Goal: Check status: Check status

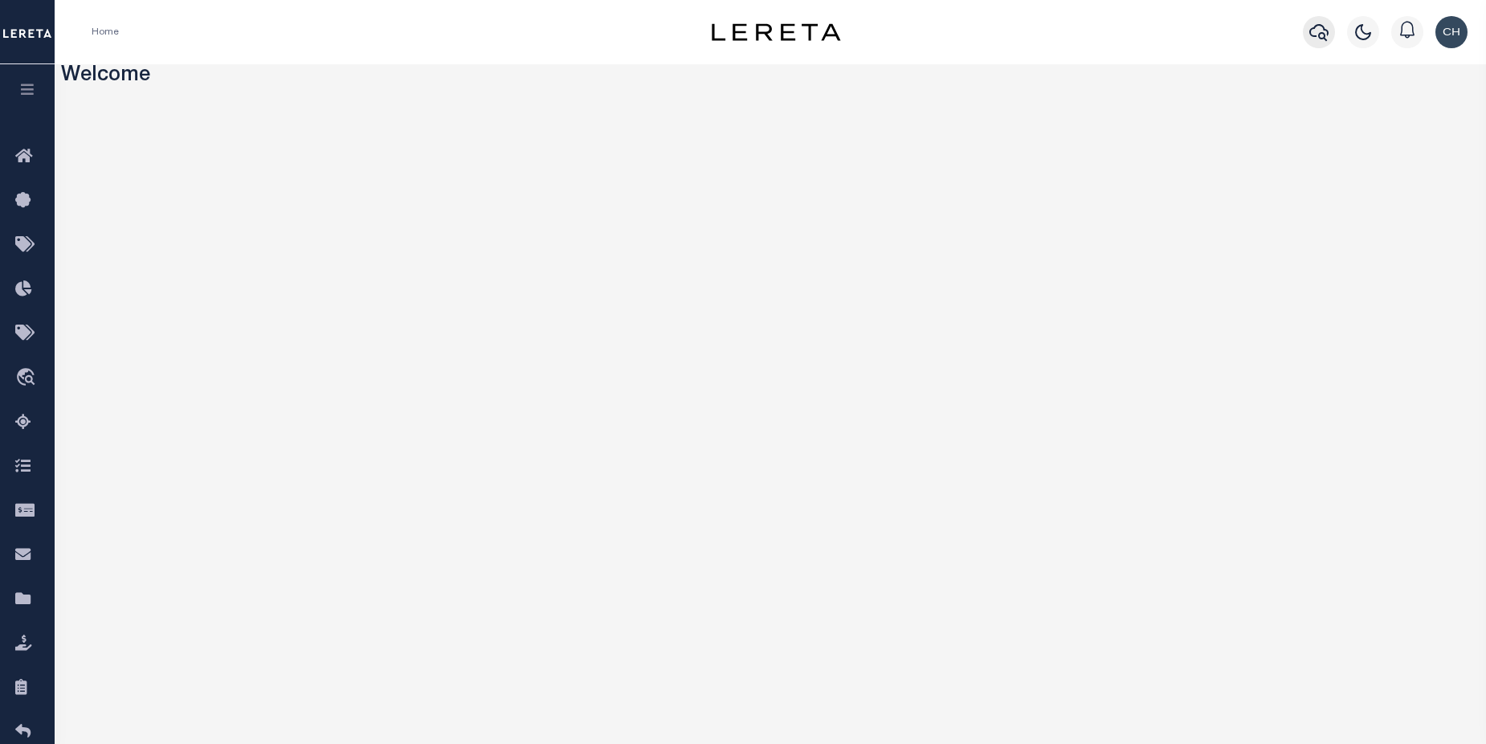
click at [1095, 28] on icon "button" at bounding box center [1318, 31] width 19 height 19
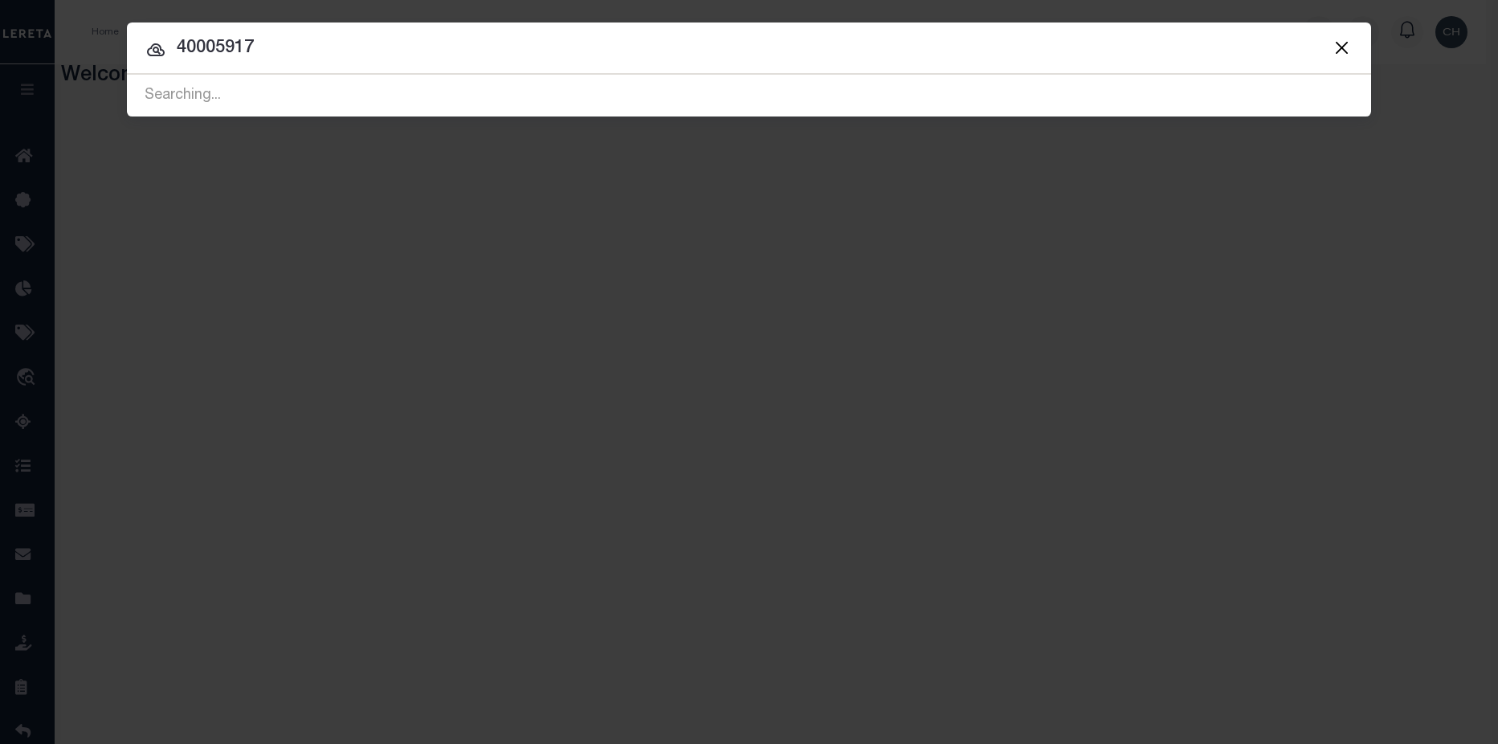
type input "40005917"
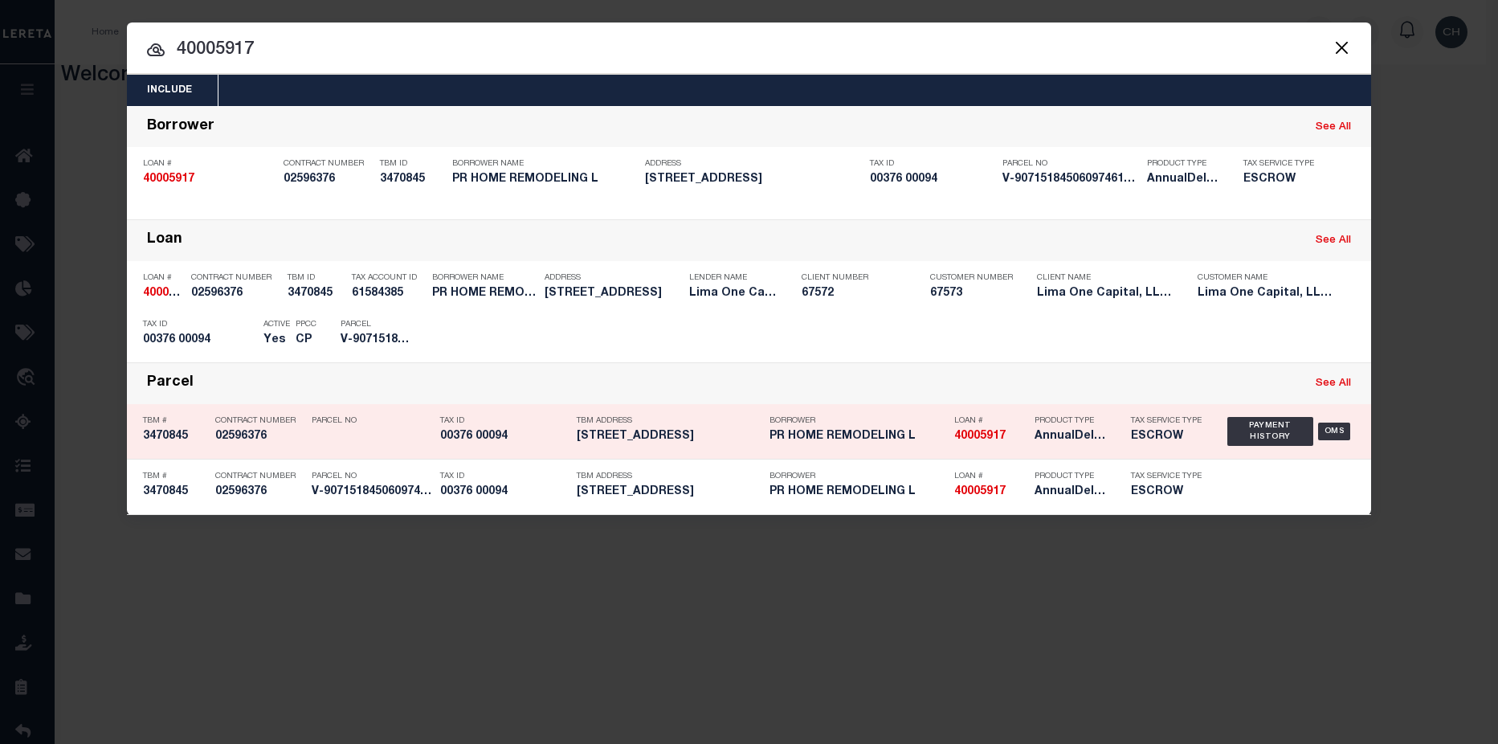
click at [933, 443] on h5 "PR HOME REMODELING L" at bounding box center [857, 437] width 177 height 14
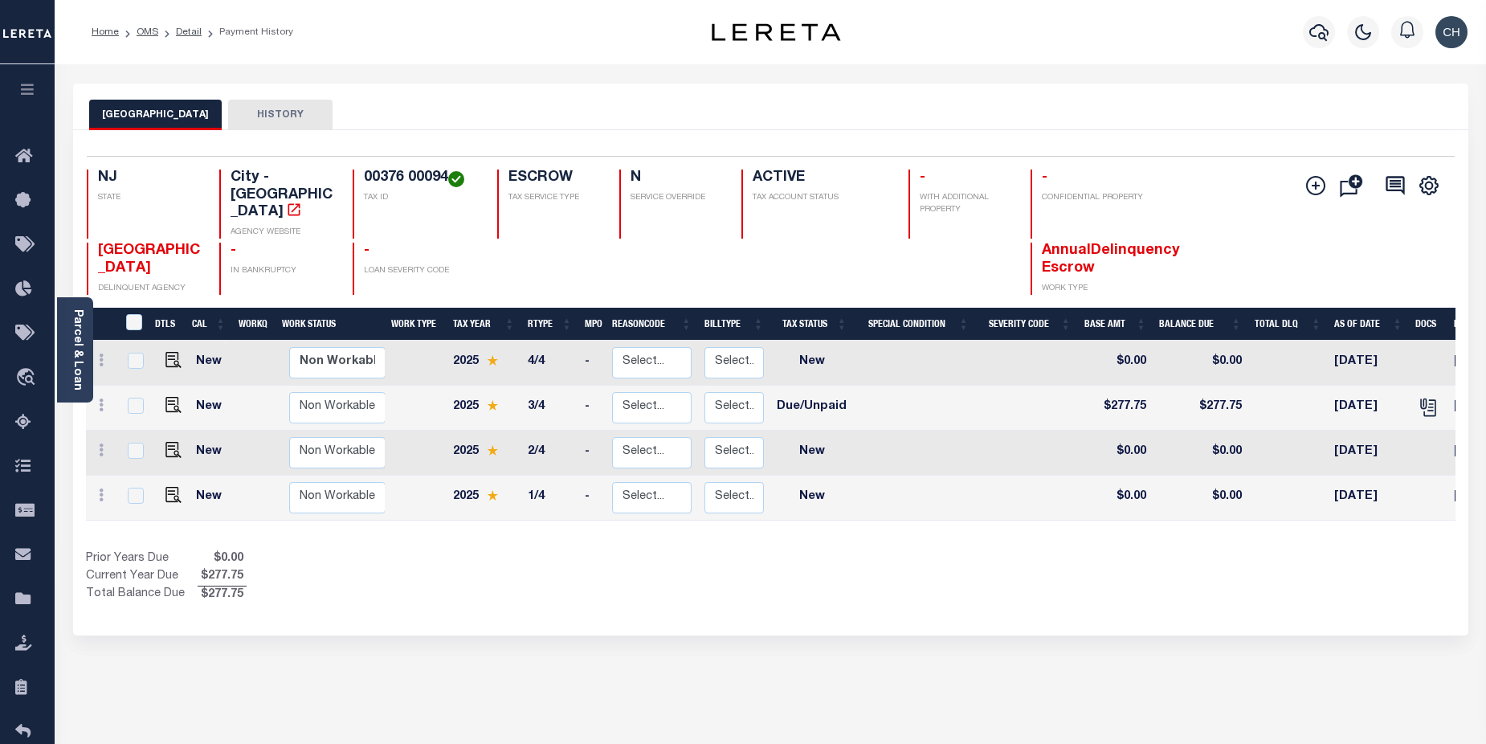
drag, startPoint x: 967, startPoint y: 509, endPoint x: 1056, endPoint y: 503, distance: 89.3
click at [1090, 513] on div "DTLS CAL WorkQ Work Status Work Type Tax Year RType MPO ReasonCode BillType Tax…" at bounding box center [770, 456] width 1369 height 296
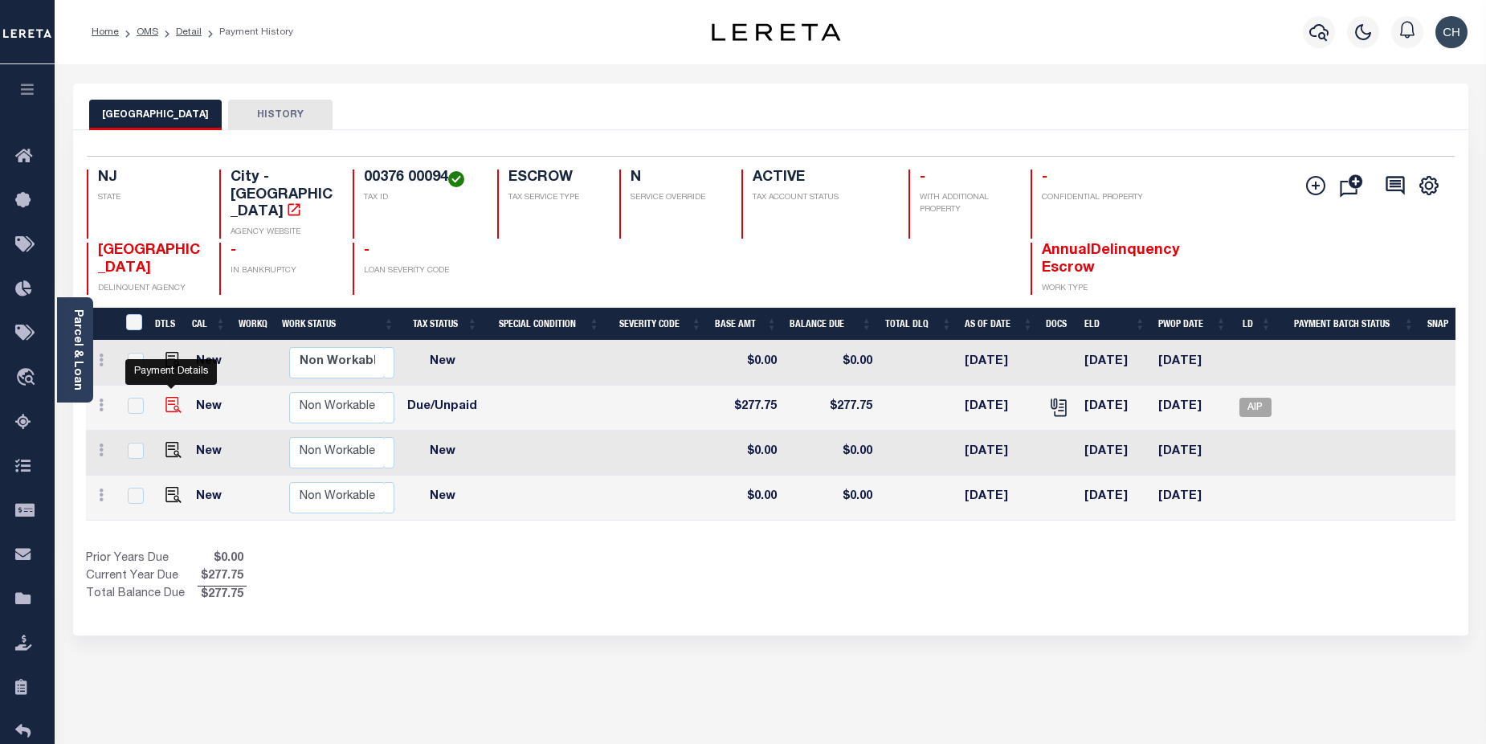
click at [165, 397] on img "" at bounding box center [173, 405] width 16 height 16
checkbox input "true"
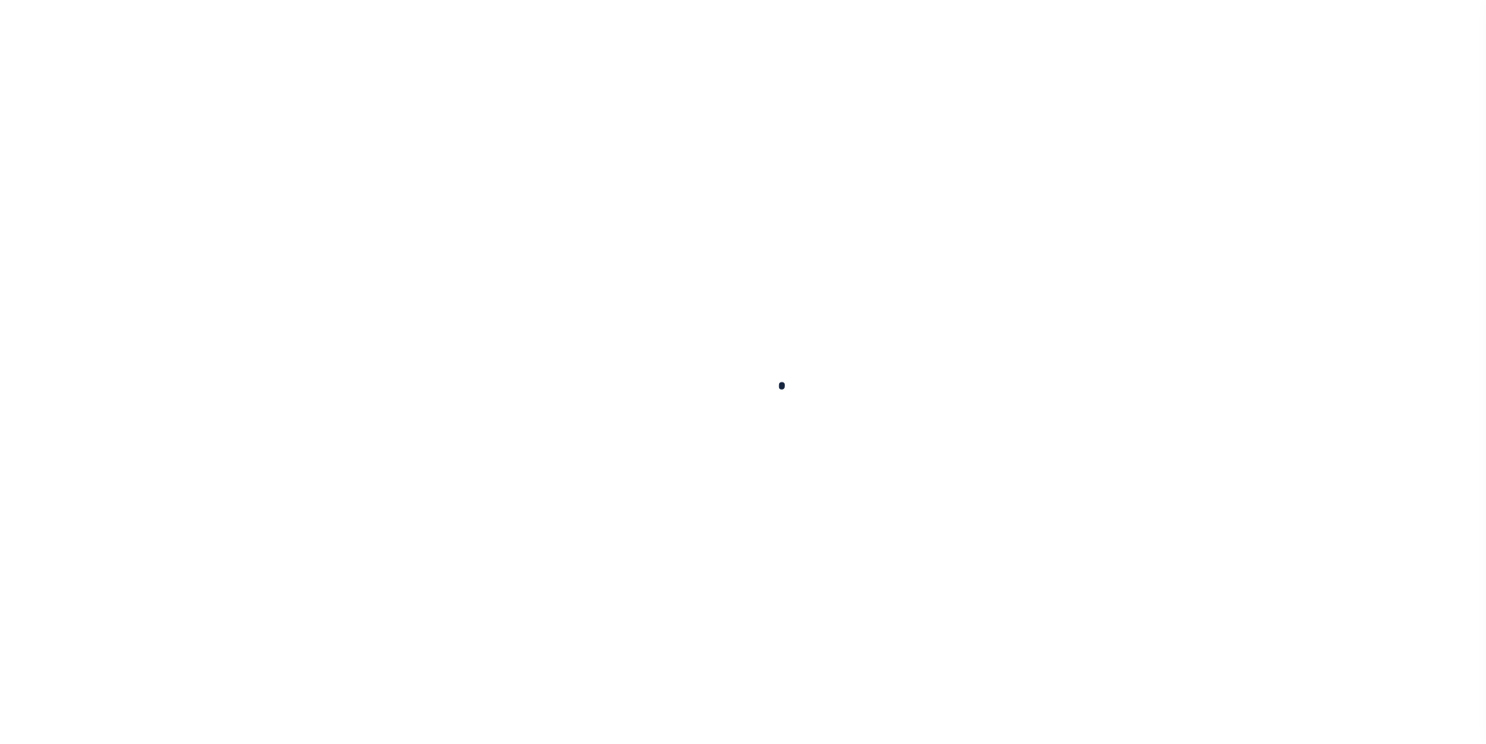
checkbox input "false"
type textarea "CAS 48505 Lereta responsible for P&I $4.01 good thru 10/31/25 Originally batche…"
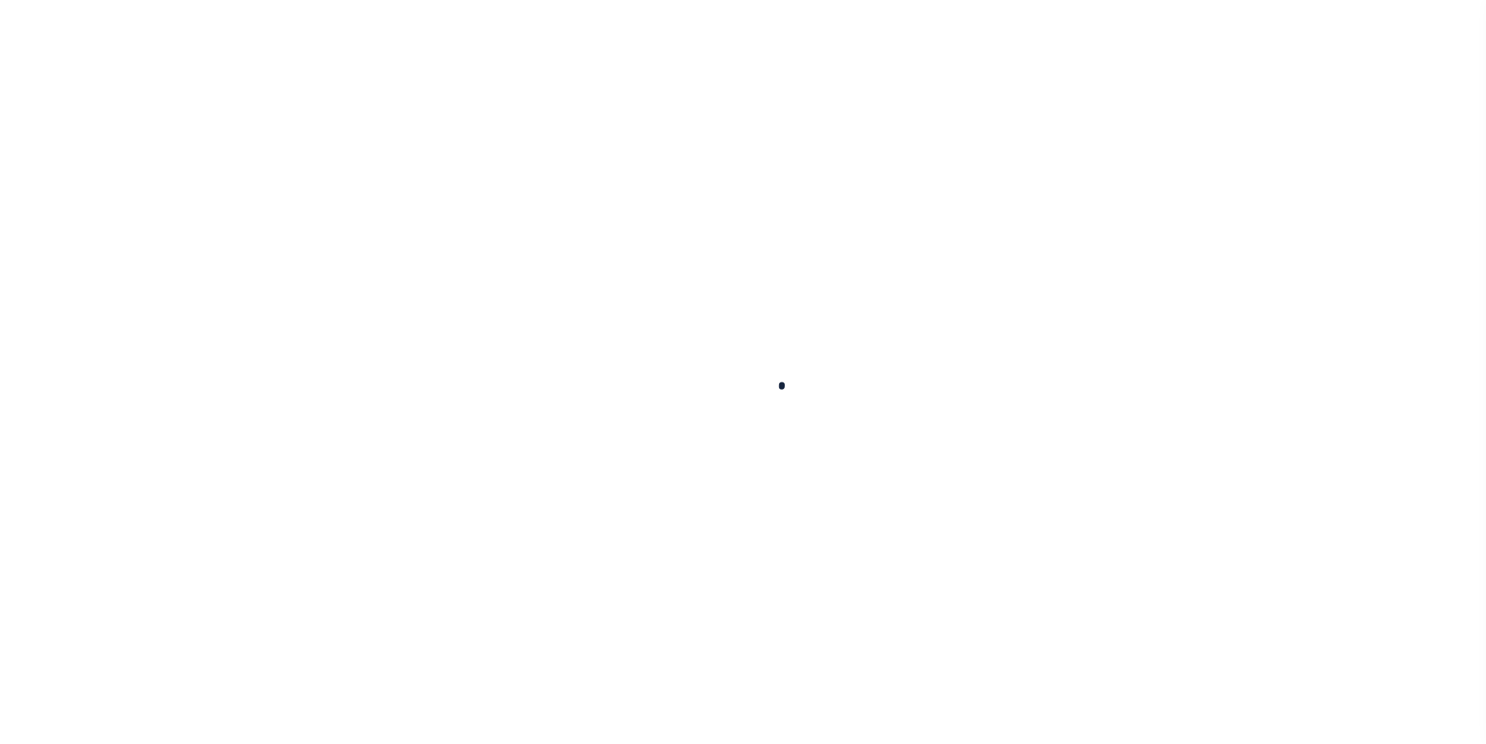
type input "00007136"
type input "[DATE]"
select select "DUE"
type input "$277.75"
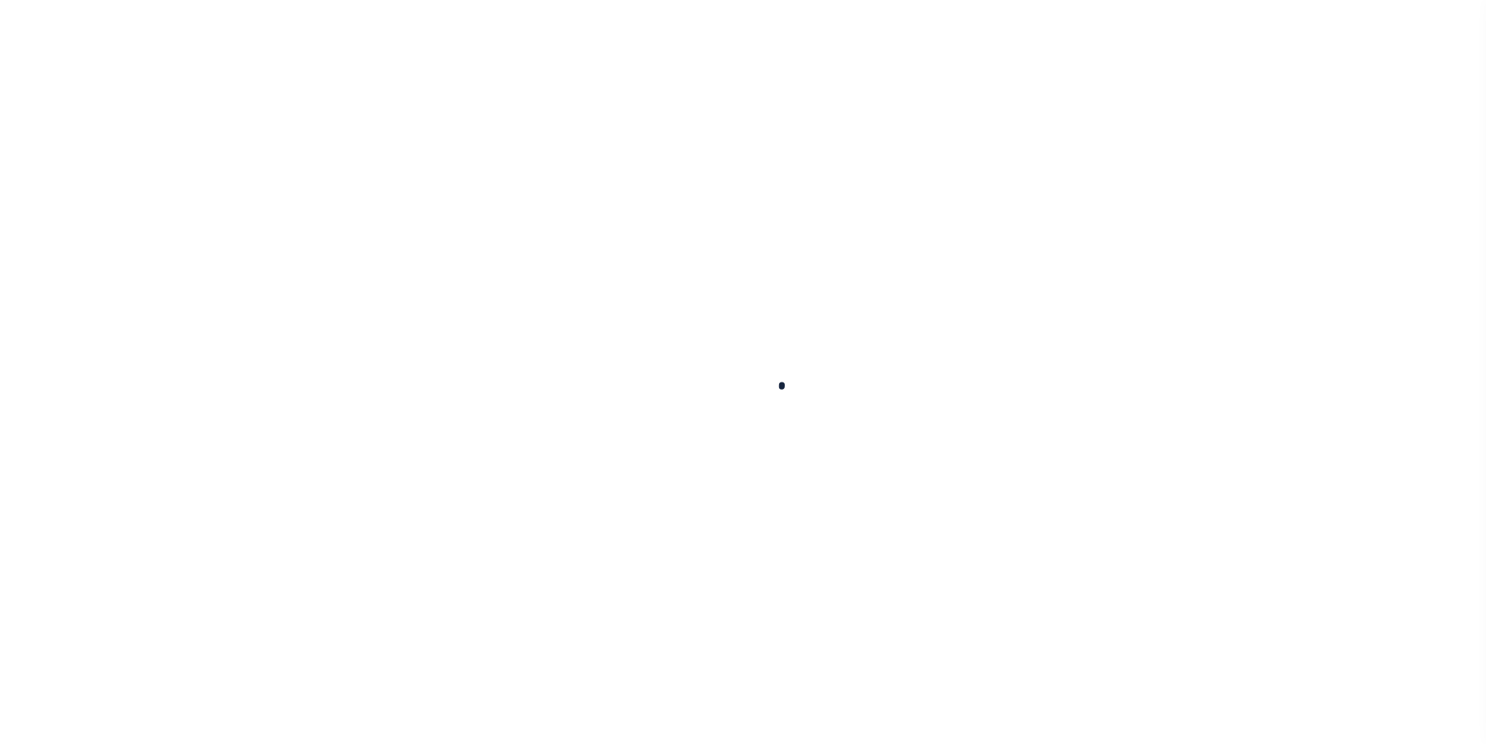
type input "$277.75"
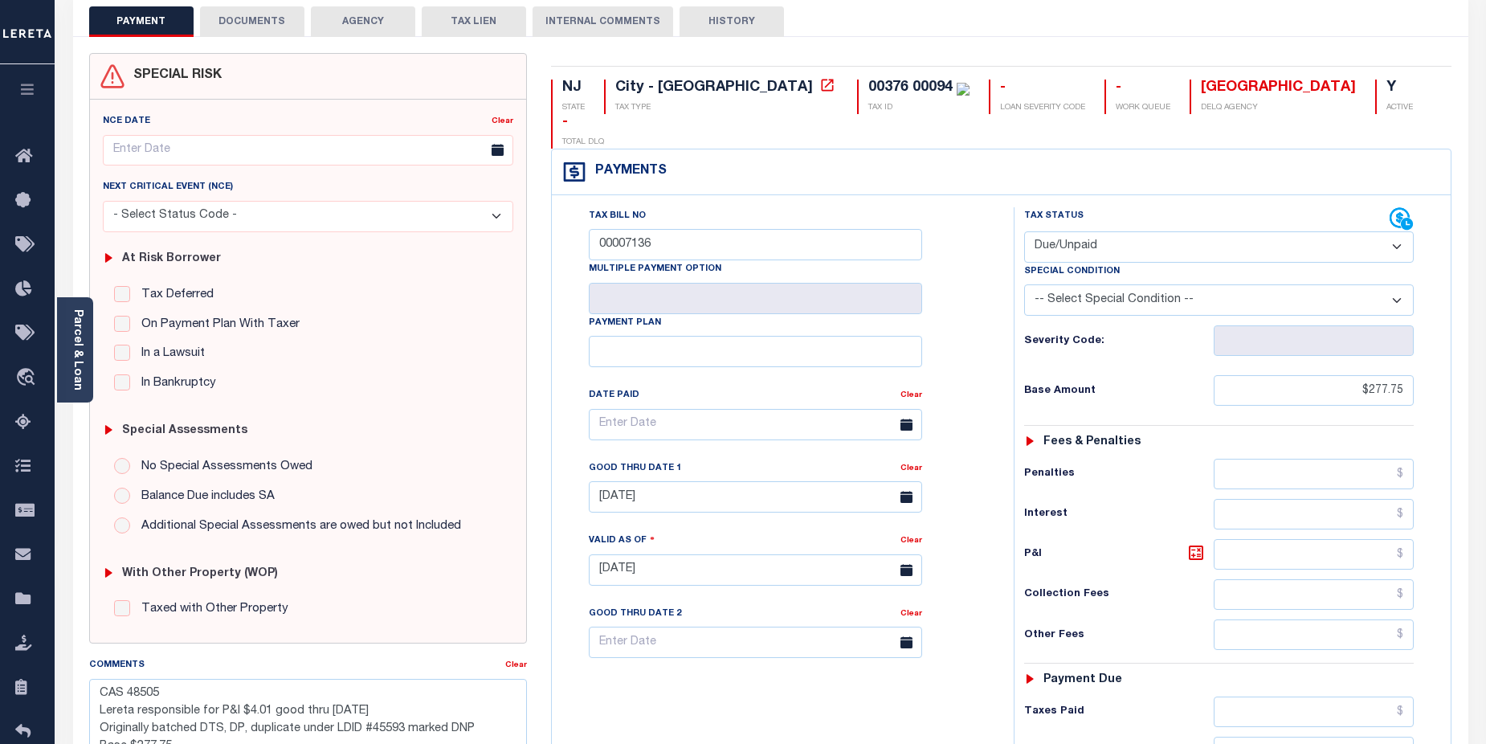
scroll to position [92, 0]
click at [1401, 210] on icon at bounding box center [1399, 220] width 20 height 20
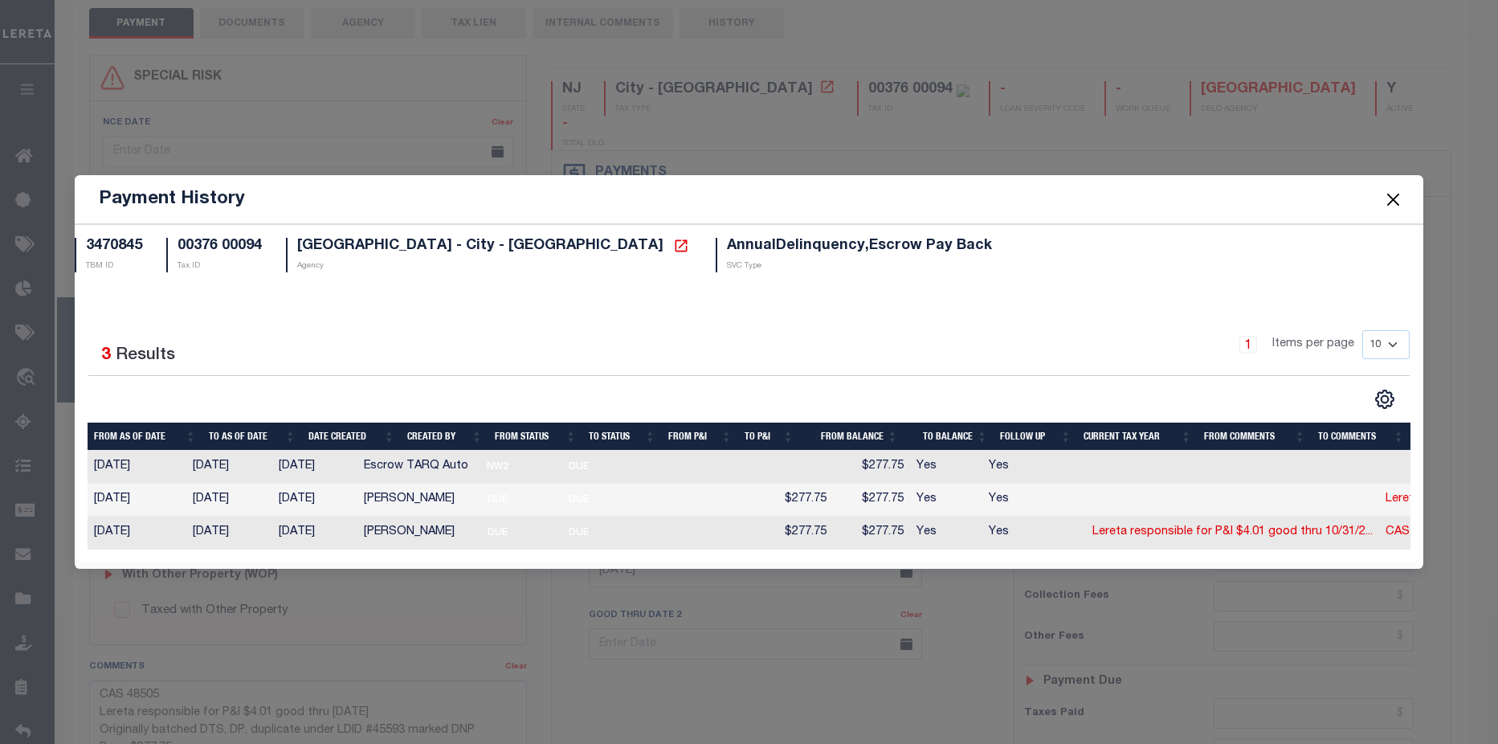
click at [1390, 199] on button "Close" at bounding box center [1393, 199] width 21 height 21
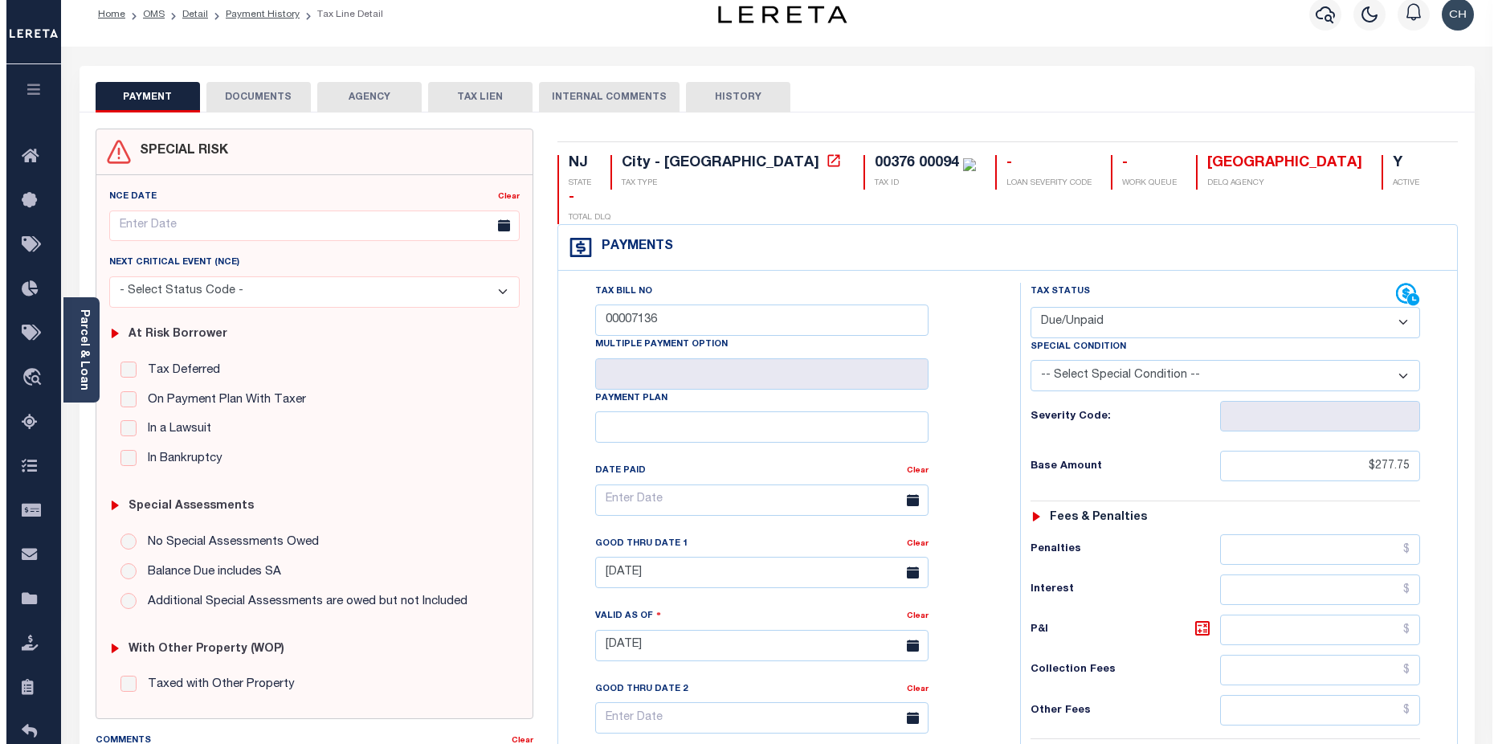
scroll to position [0, 0]
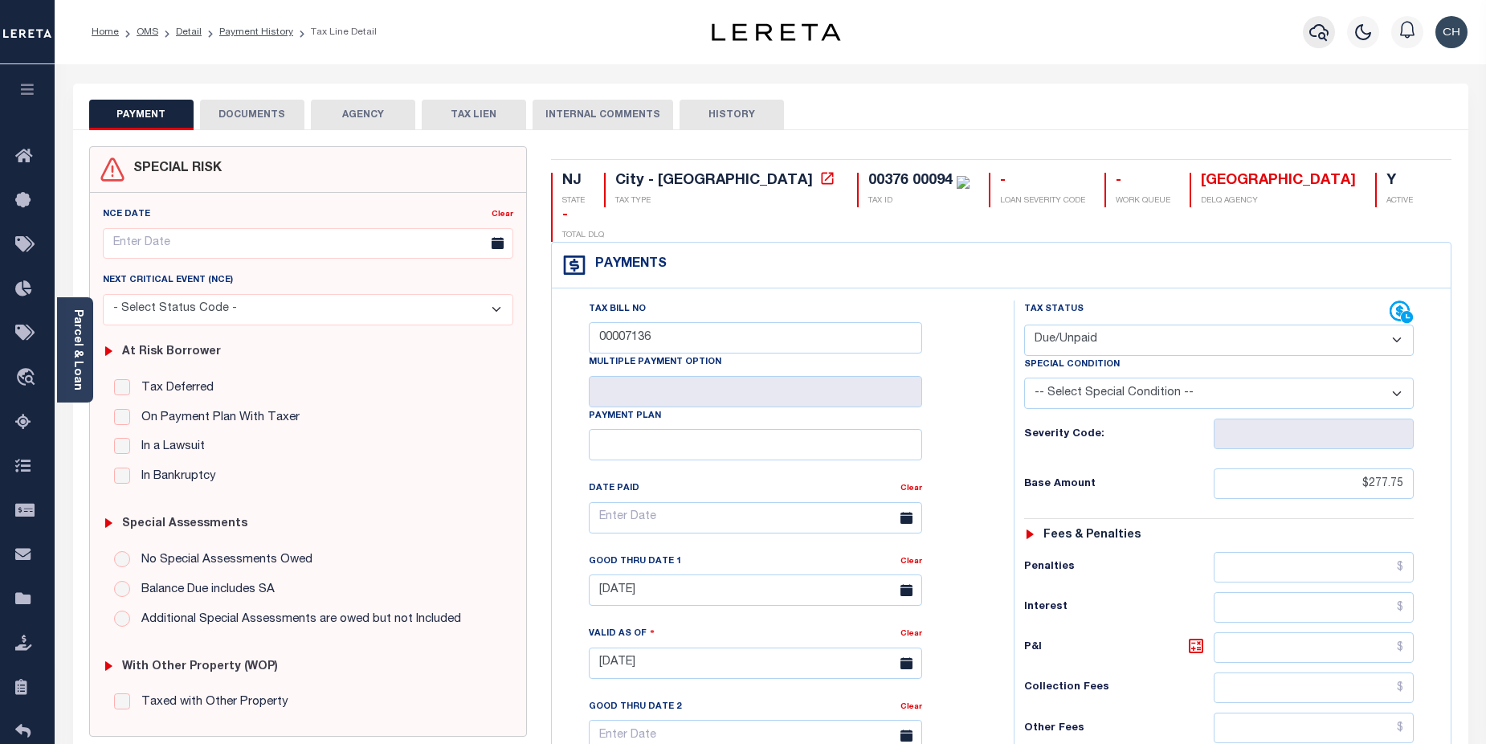
click at [1325, 33] on icon "button" at bounding box center [1318, 31] width 19 height 19
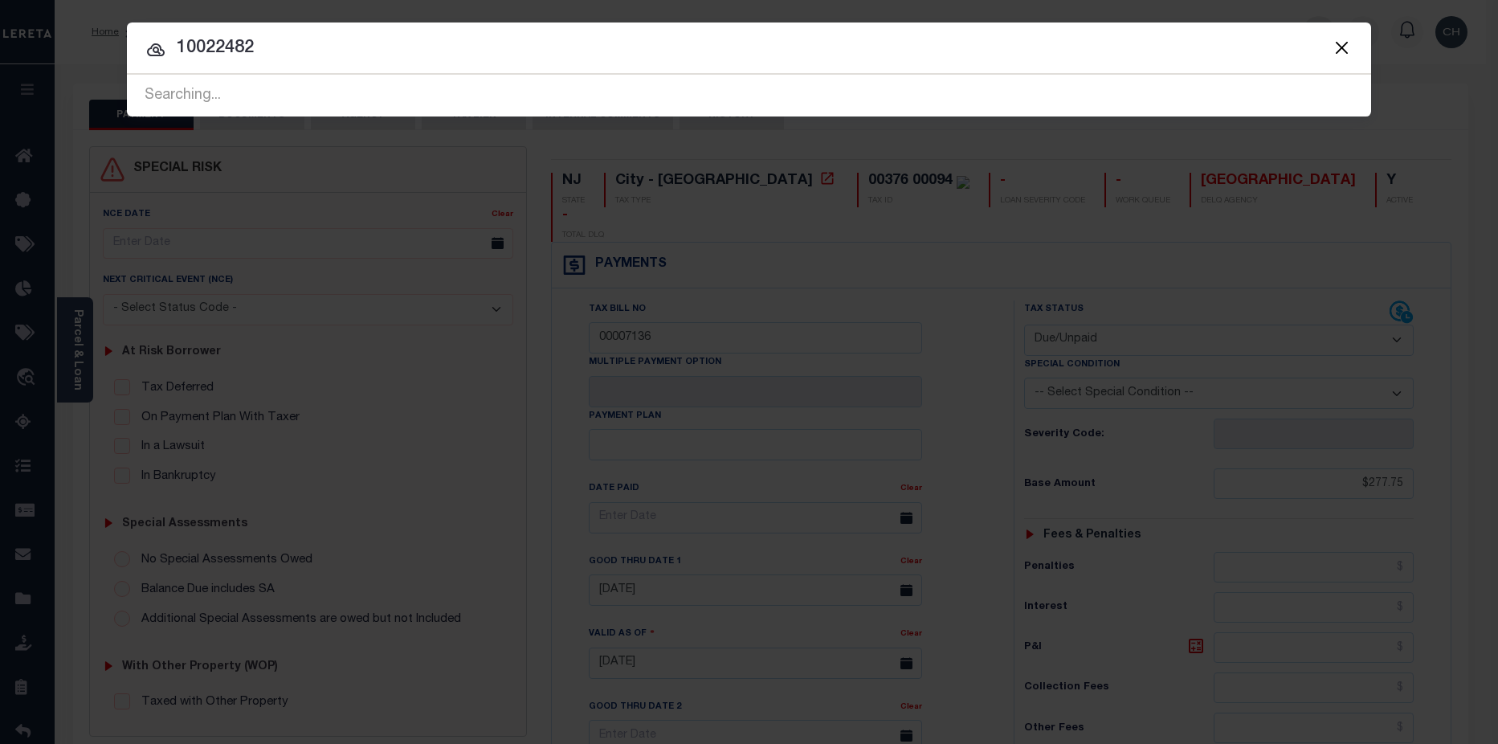
type input "10022482"
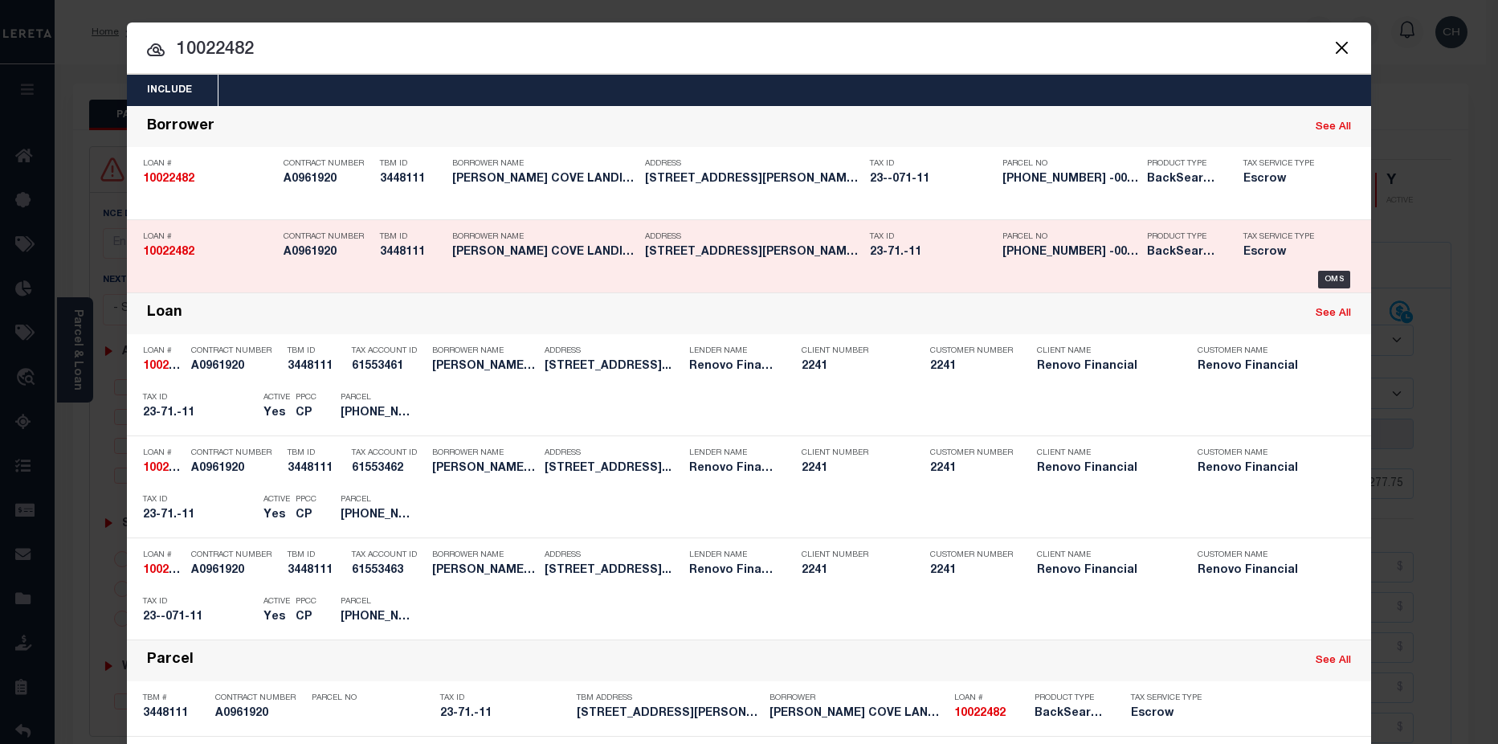
click at [1152, 259] on h5 "BackSearch,Escrow" at bounding box center [1183, 253] width 72 height 14
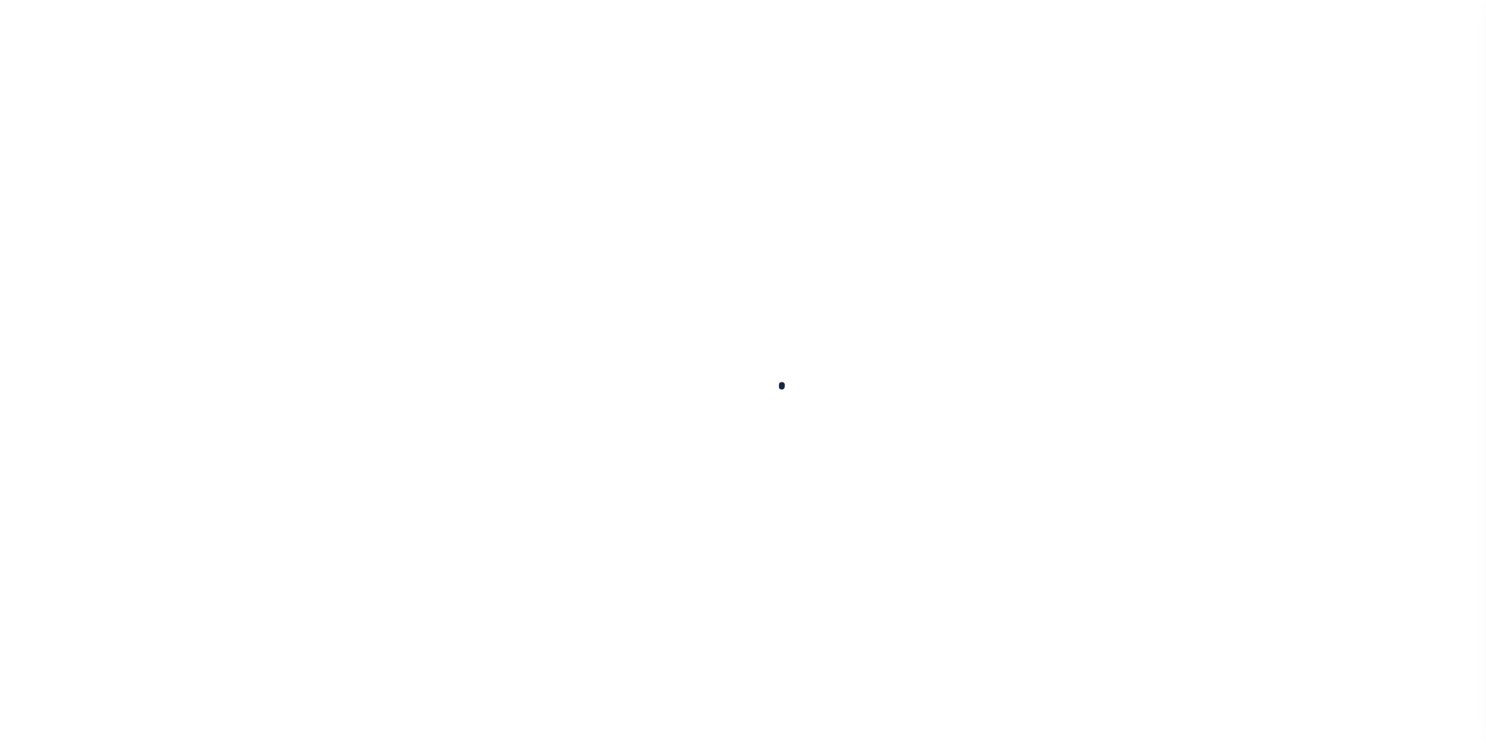
type input "10022482"
type input "GLEN COVE LANDING LLC A NEW YORK LIMITED LIABILITY CO"
select select
select select "400"
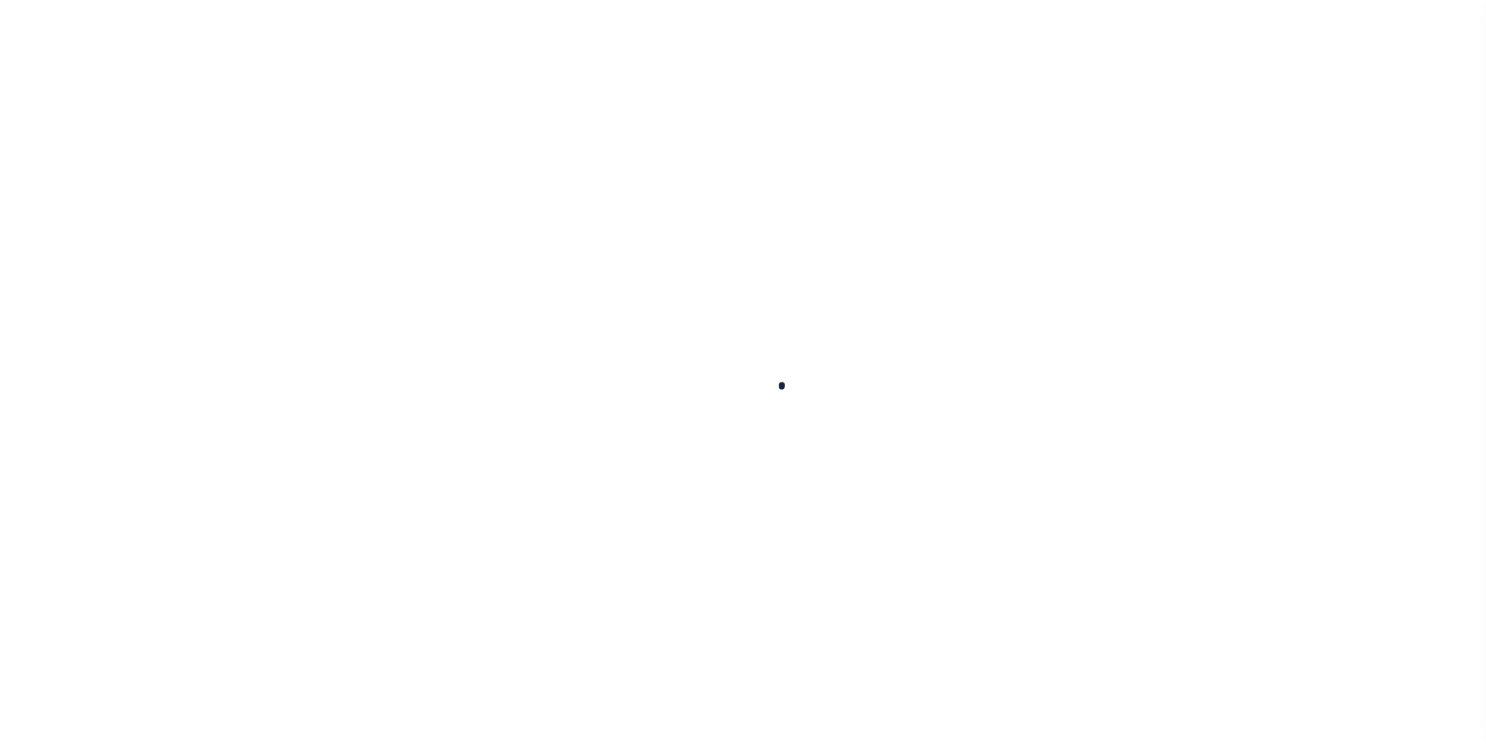
select select "Escrow"
type input "14 Dalex Court 16"
type input "Glen Cove, NY 11542"
type input "a0kUS00000Boqza"
type input "NY"
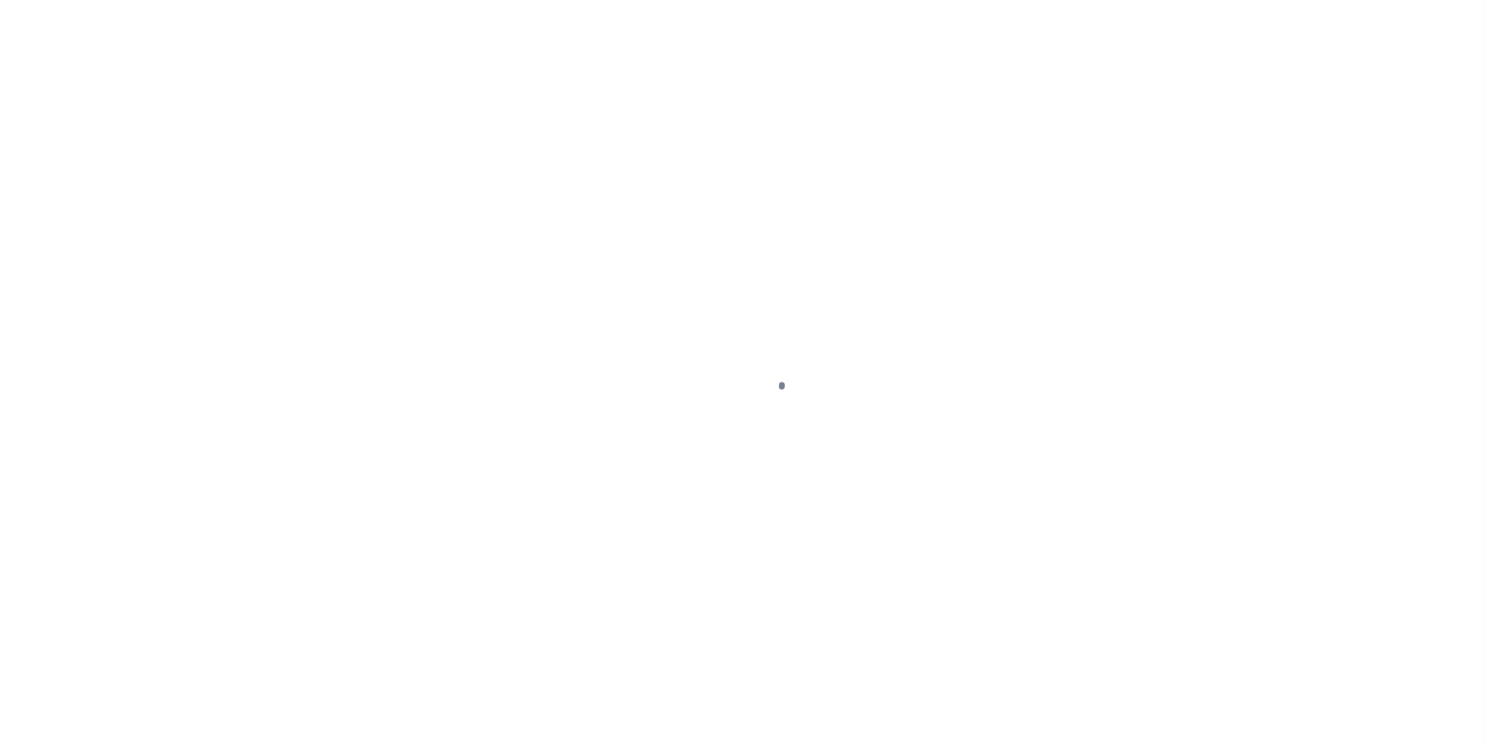
select select
select select "25067"
select select "4"
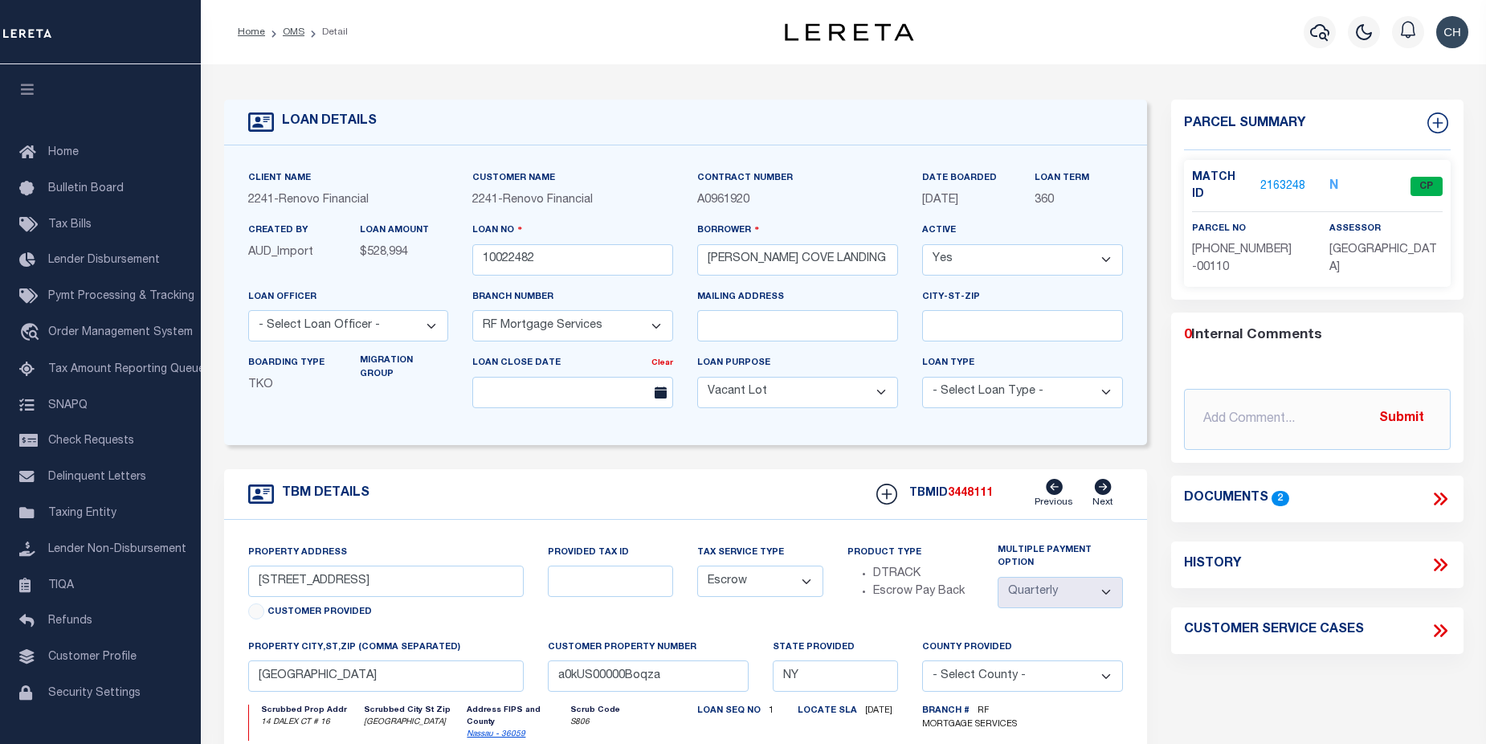
click at [1282, 178] on link "2163248" at bounding box center [1282, 186] width 45 height 17
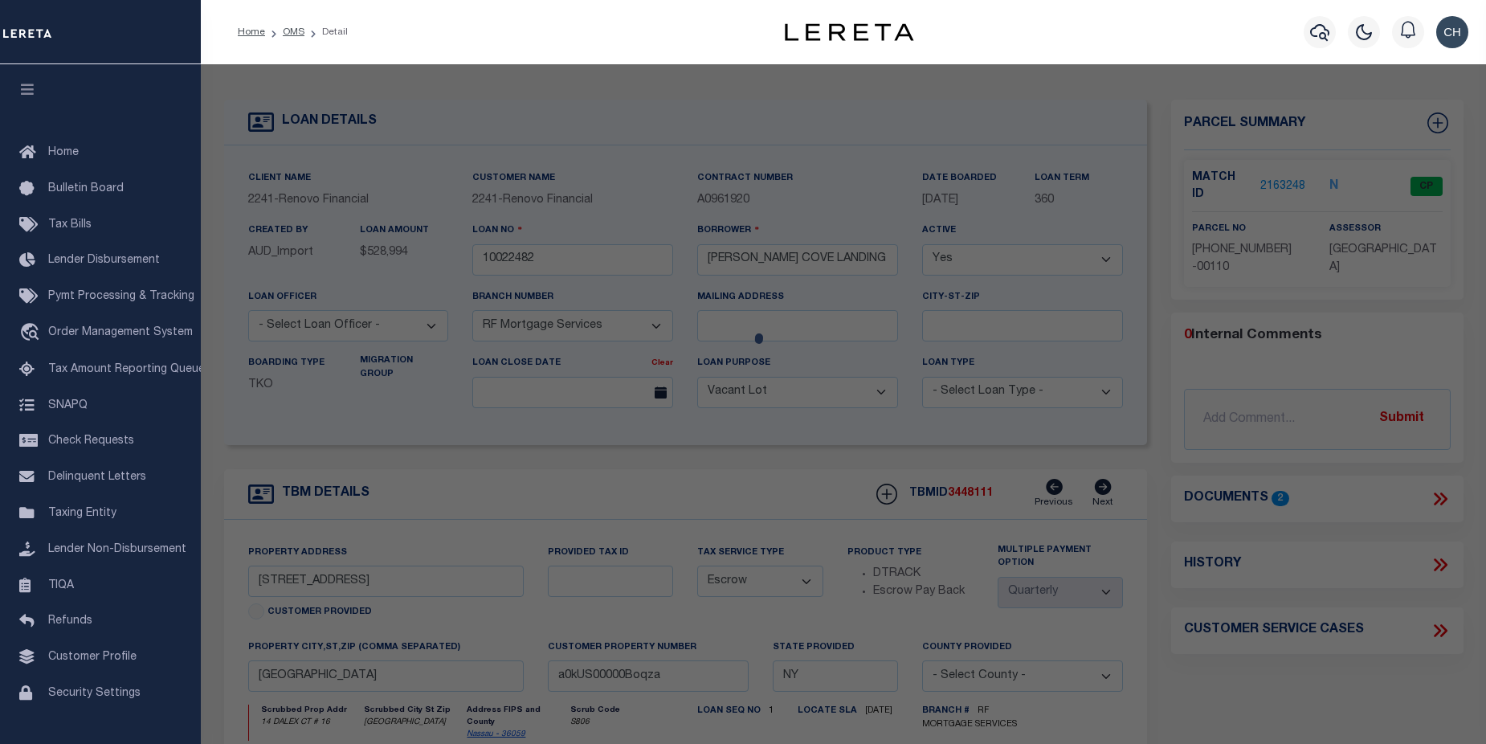
checkbox input "false"
select select "CP"
type input "PIRONI,ANGELO & SILVANA"
select select "ATL"
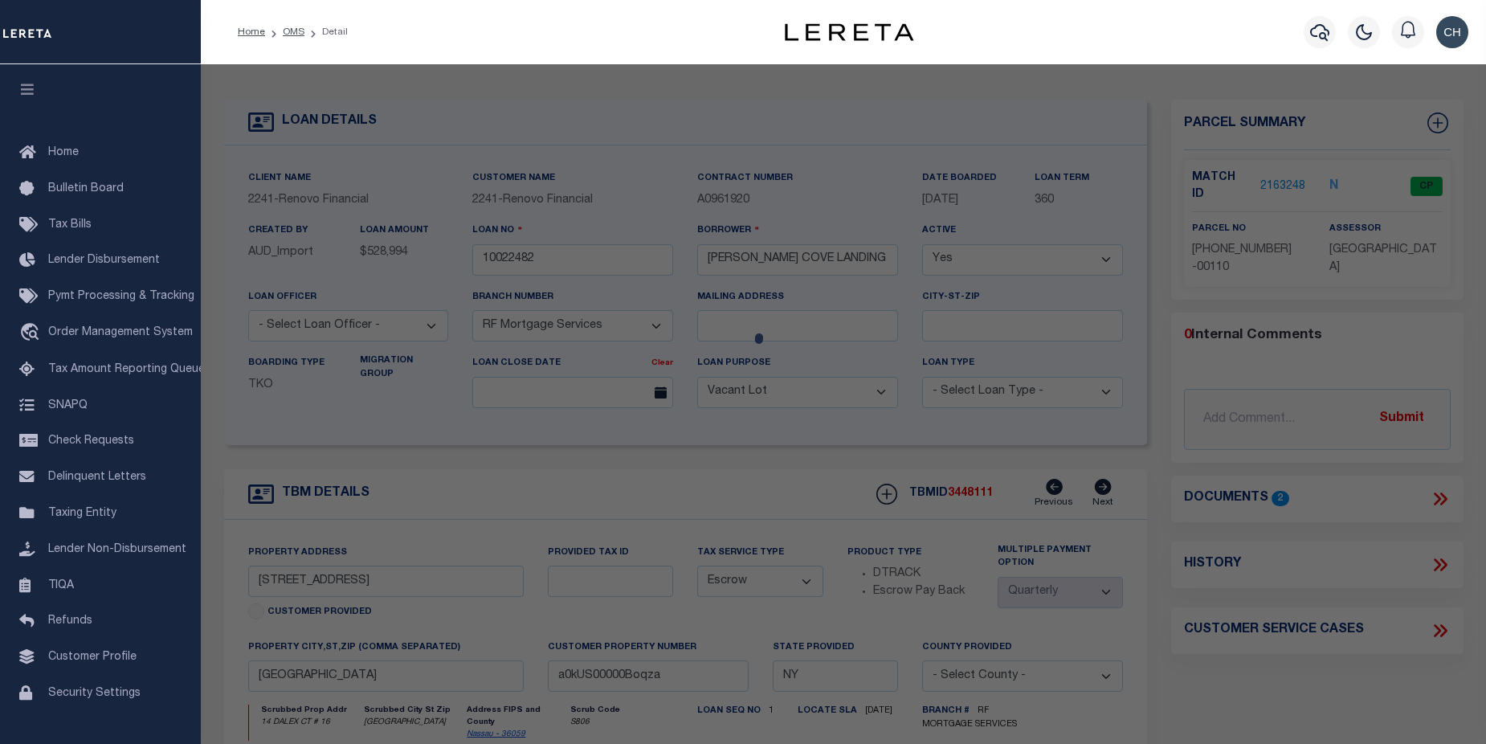
select select "ADD"
type input "14 DALEX CT , #16"
checkbox input "false"
type input "GLEN COVE, NY 11542"
type textarea "TOWN #4 SCH DIST 005"
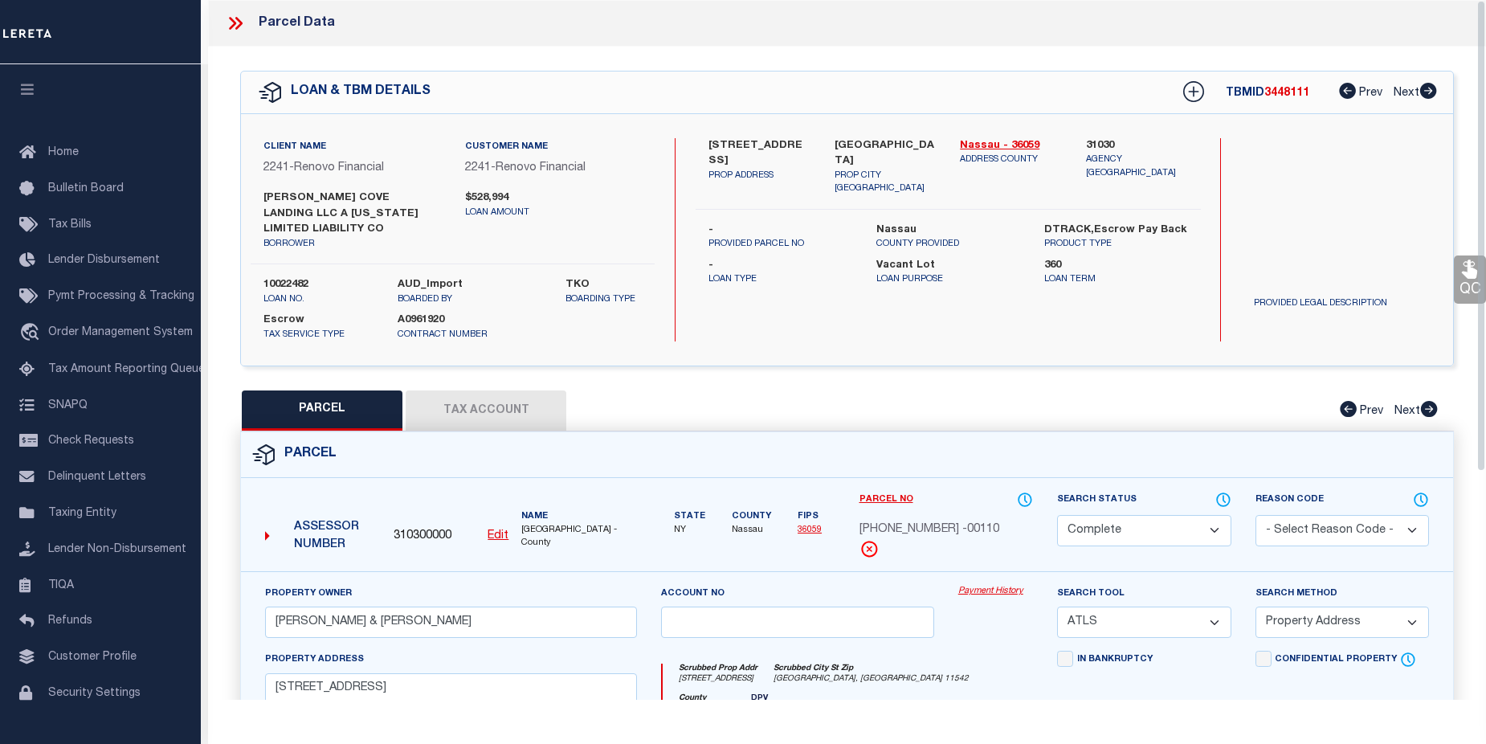
click at [989, 585] on link "Payment History" at bounding box center [995, 592] width 75 height 14
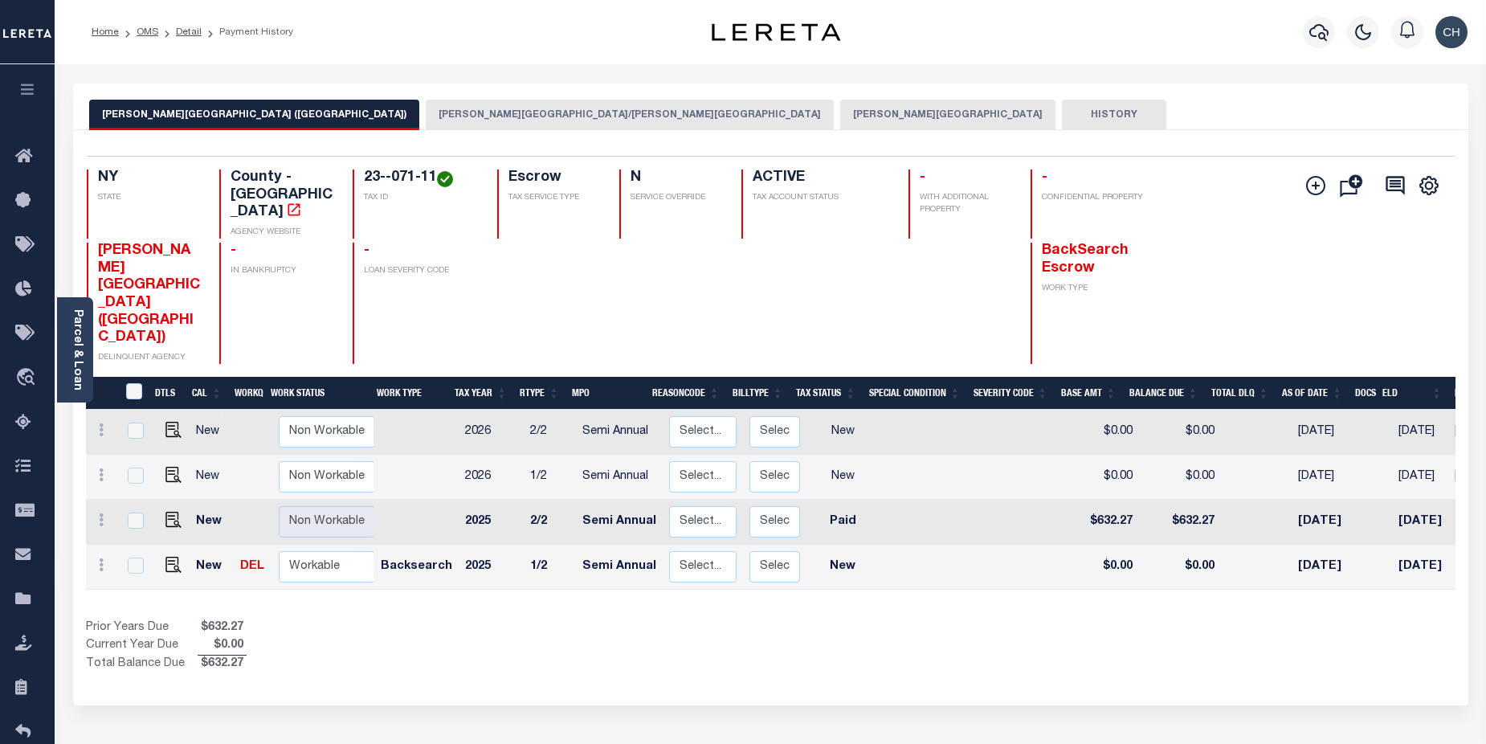
click at [840, 115] on button "GLEN COVE CITY" at bounding box center [947, 115] width 215 height 31
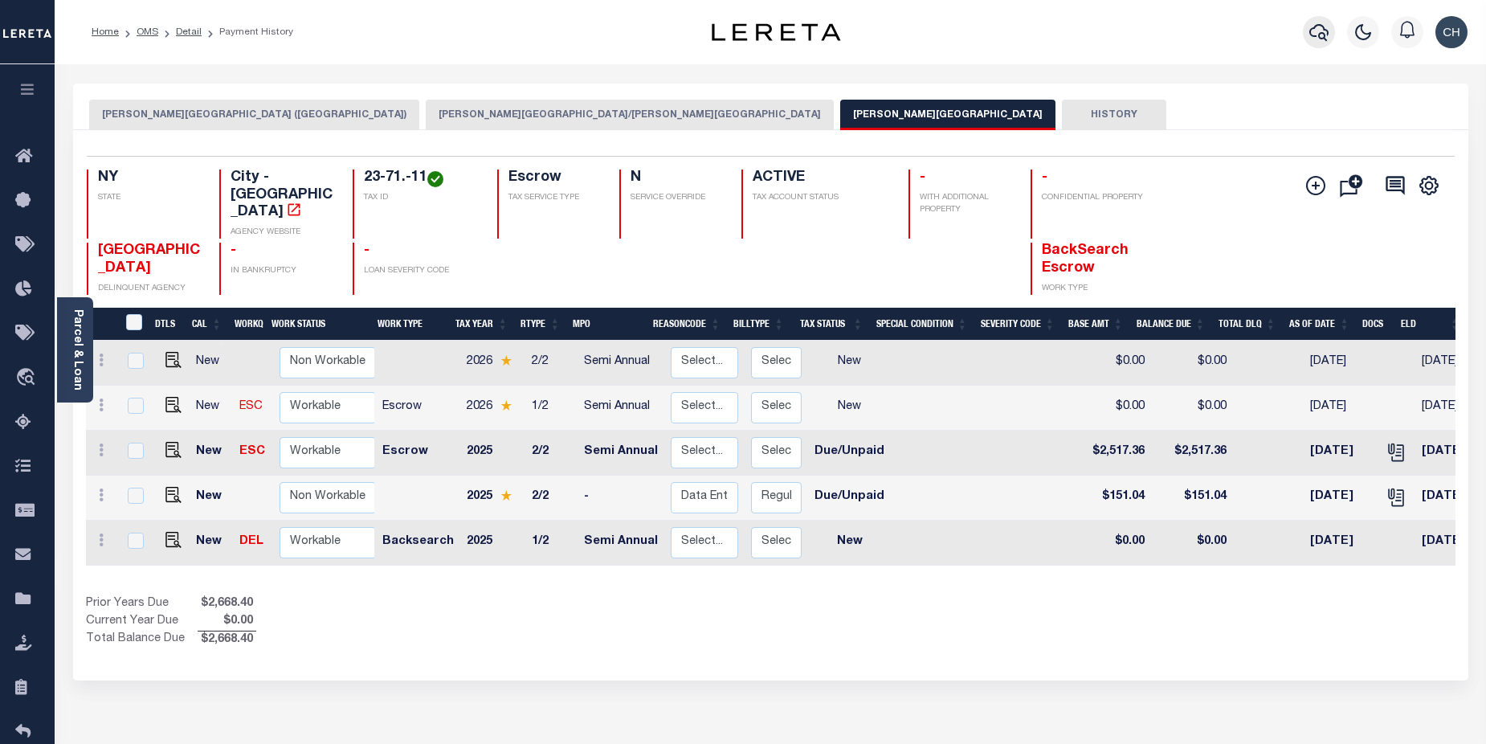
click at [1318, 39] on icon "button" at bounding box center [1318, 31] width 19 height 19
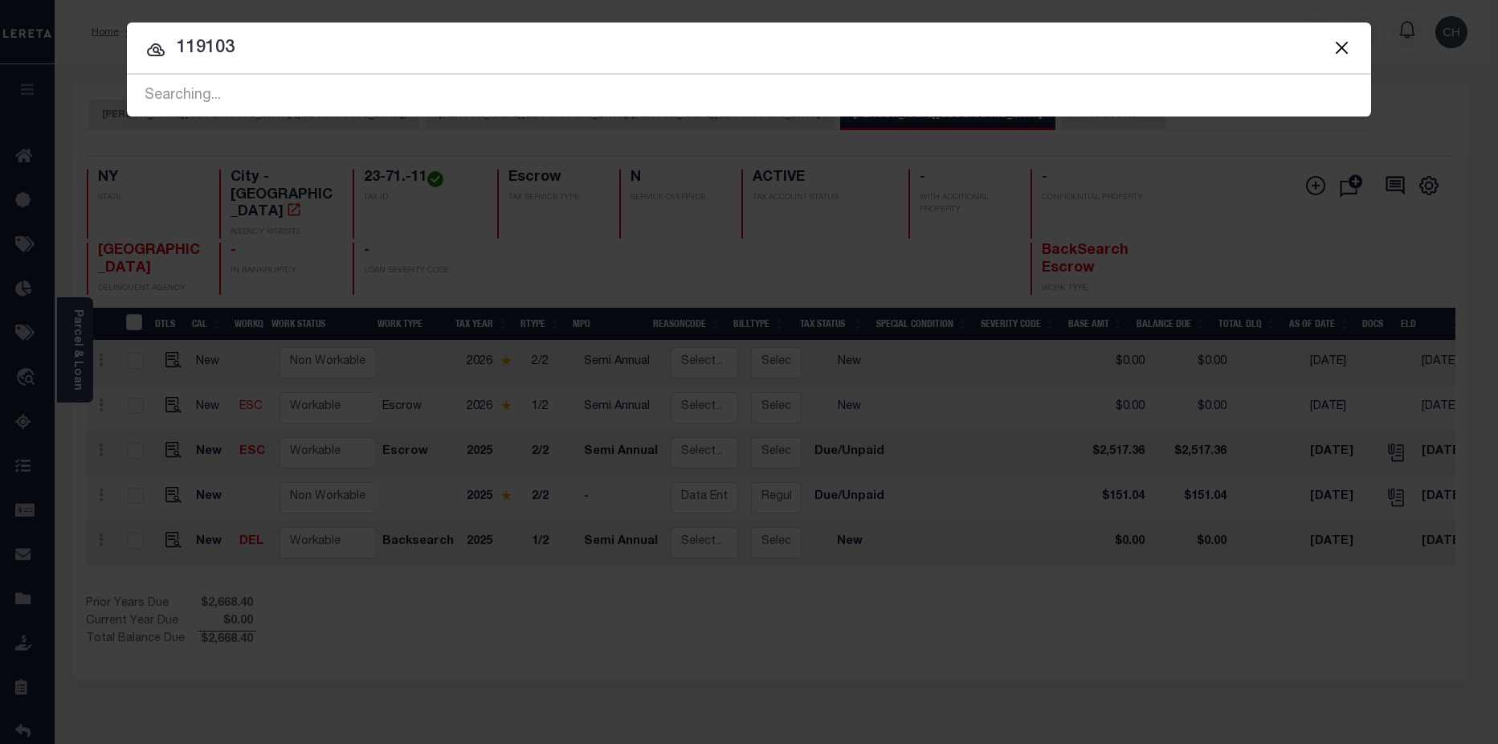
type input "119103"
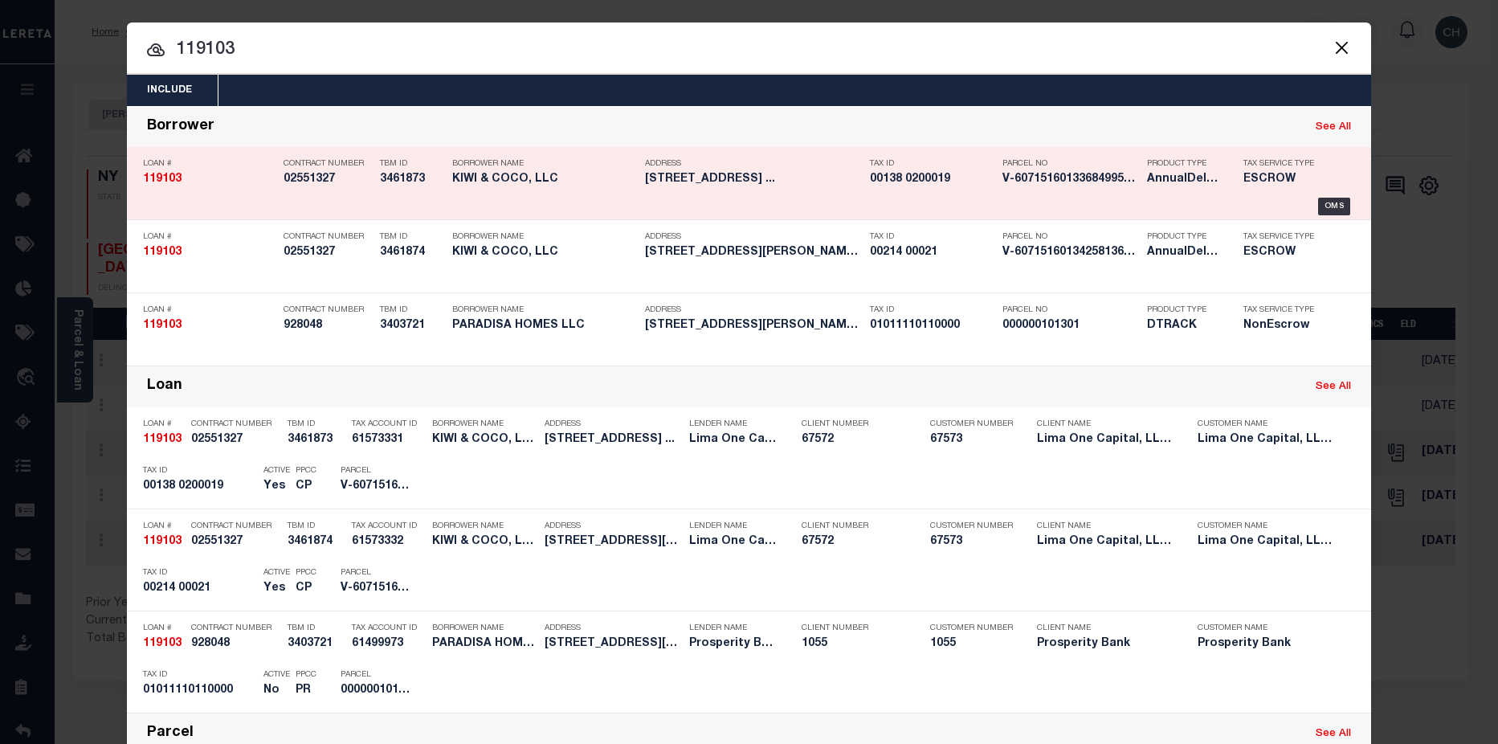
click at [858, 194] on div "Tax ID 00138 0200019" at bounding box center [924, 174] width 132 height 47
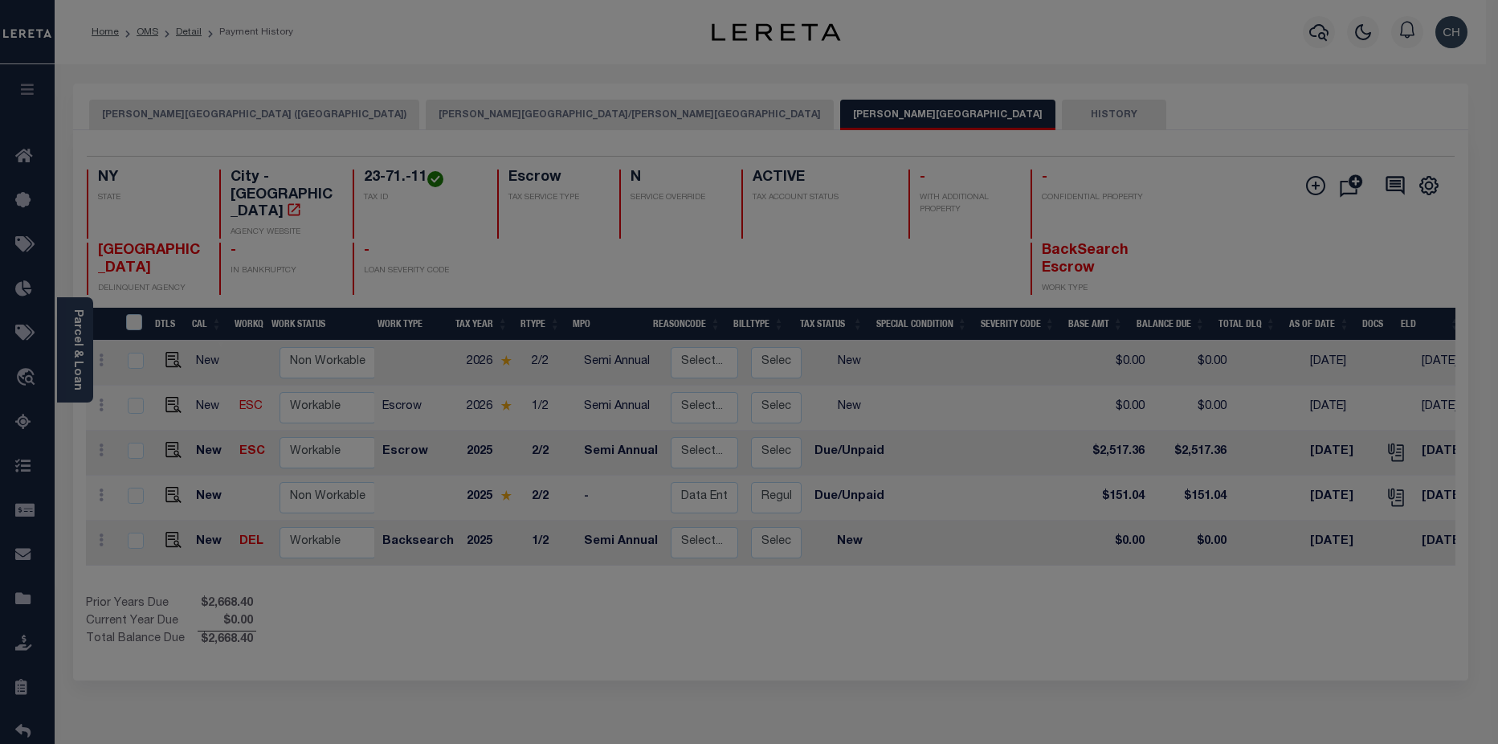
click at [857, 194] on div at bounding box center [749, 372] width 1498 height 744
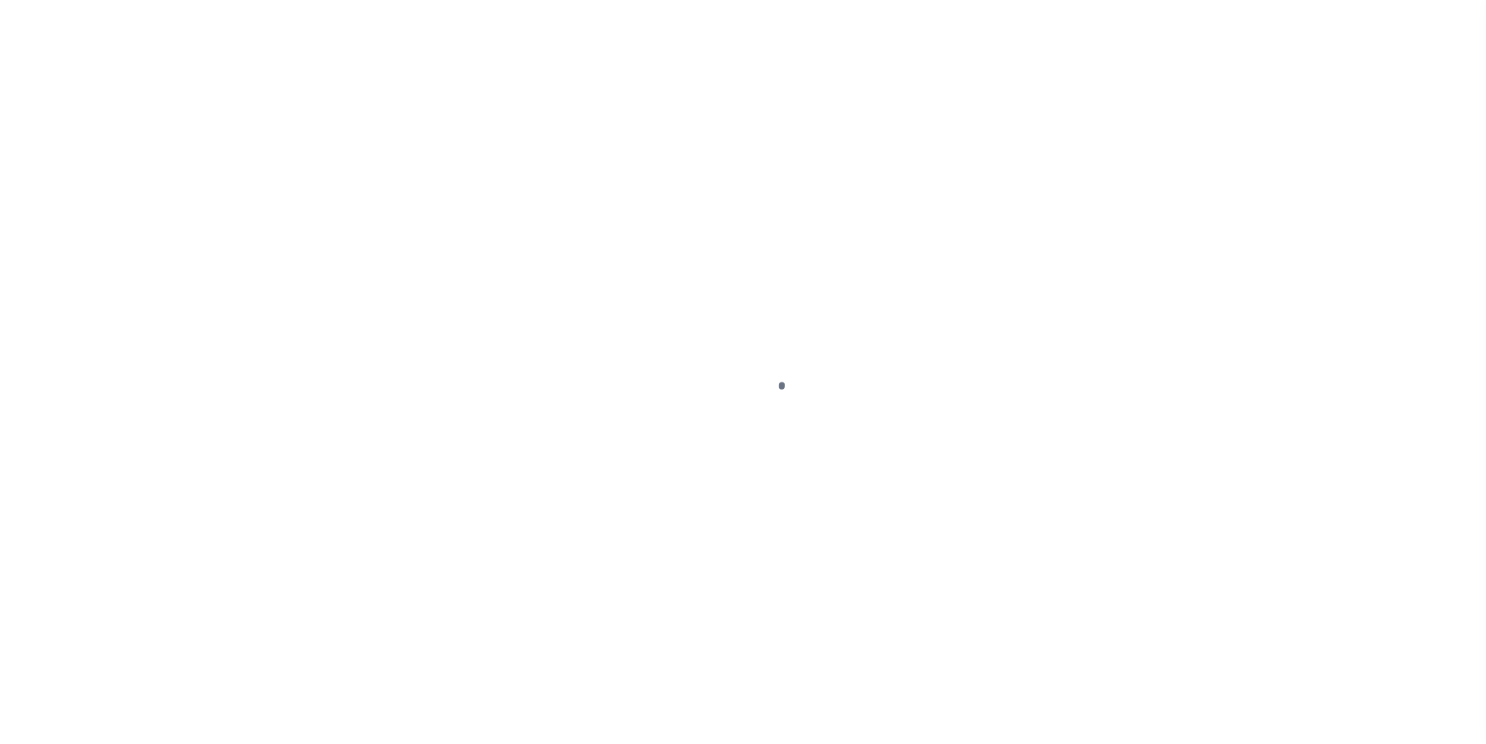
type input "[STREET_ADDRESS]"
radio input "true"
select select "Escrow"
select select
type input "[GEOGRAPHIC_DATA]"
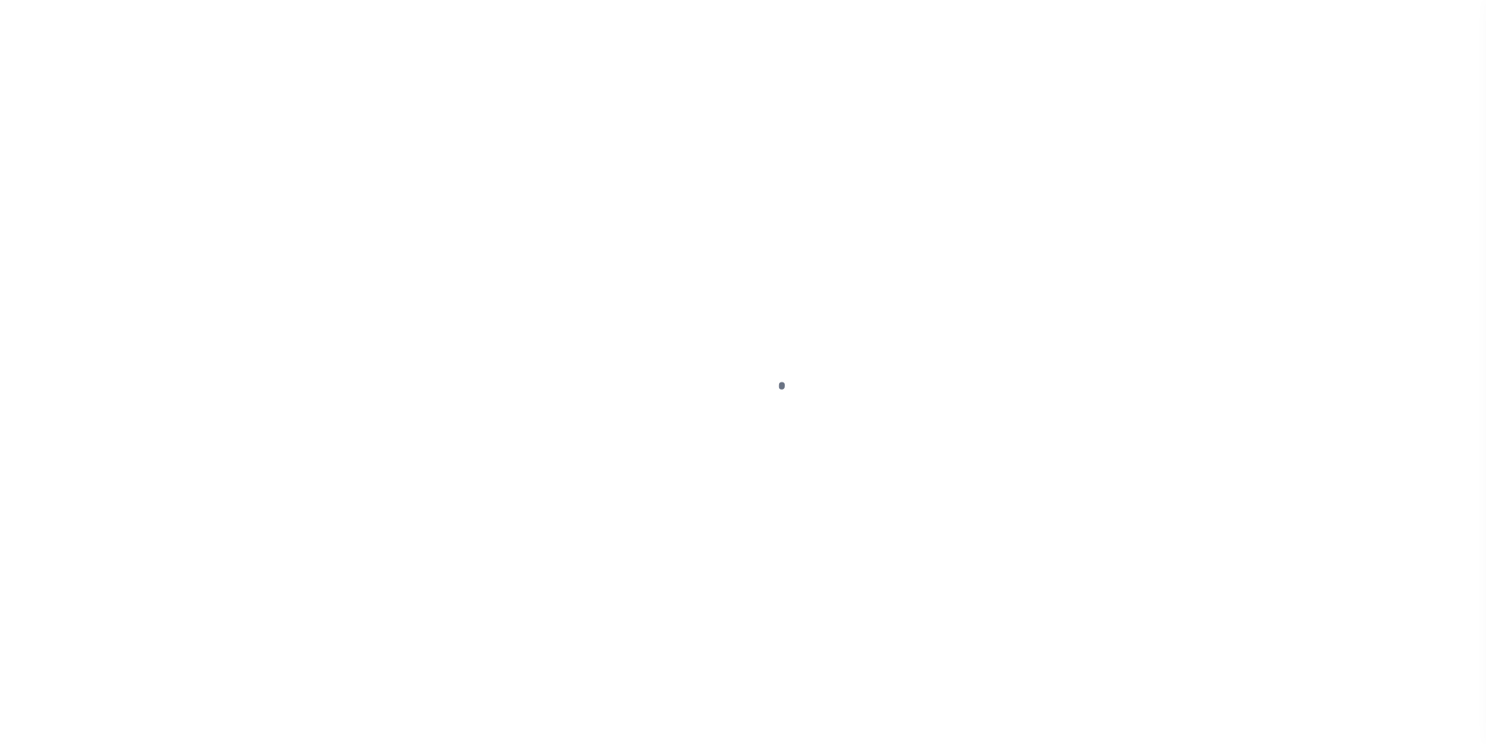
type input "119103-1"
type input "NJ"
type textarea "COLLECTOR: ENTITY: PARCEL: 14001380200019"
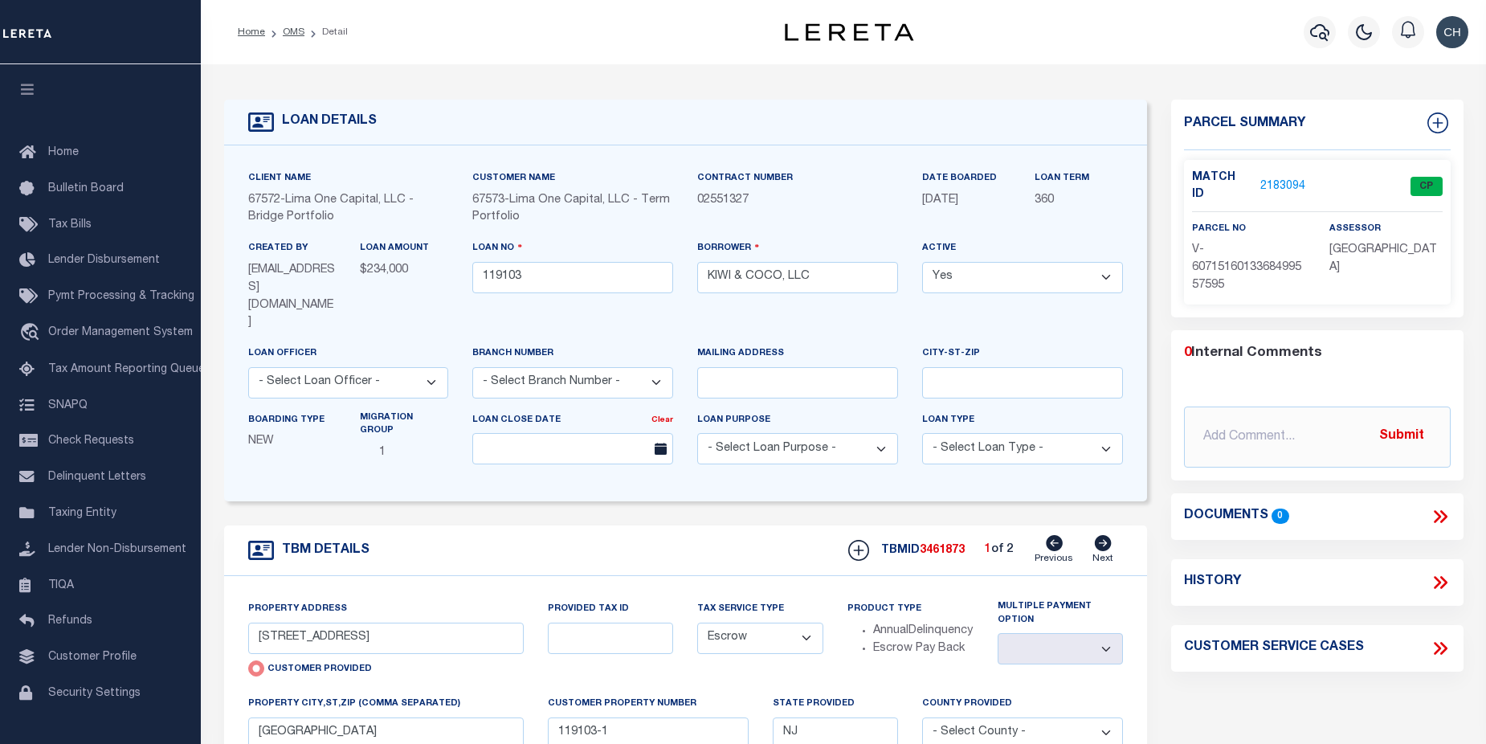
click at [1278, 178] on link "2183094" at bounding box center [1282, 186] width 45 height 17
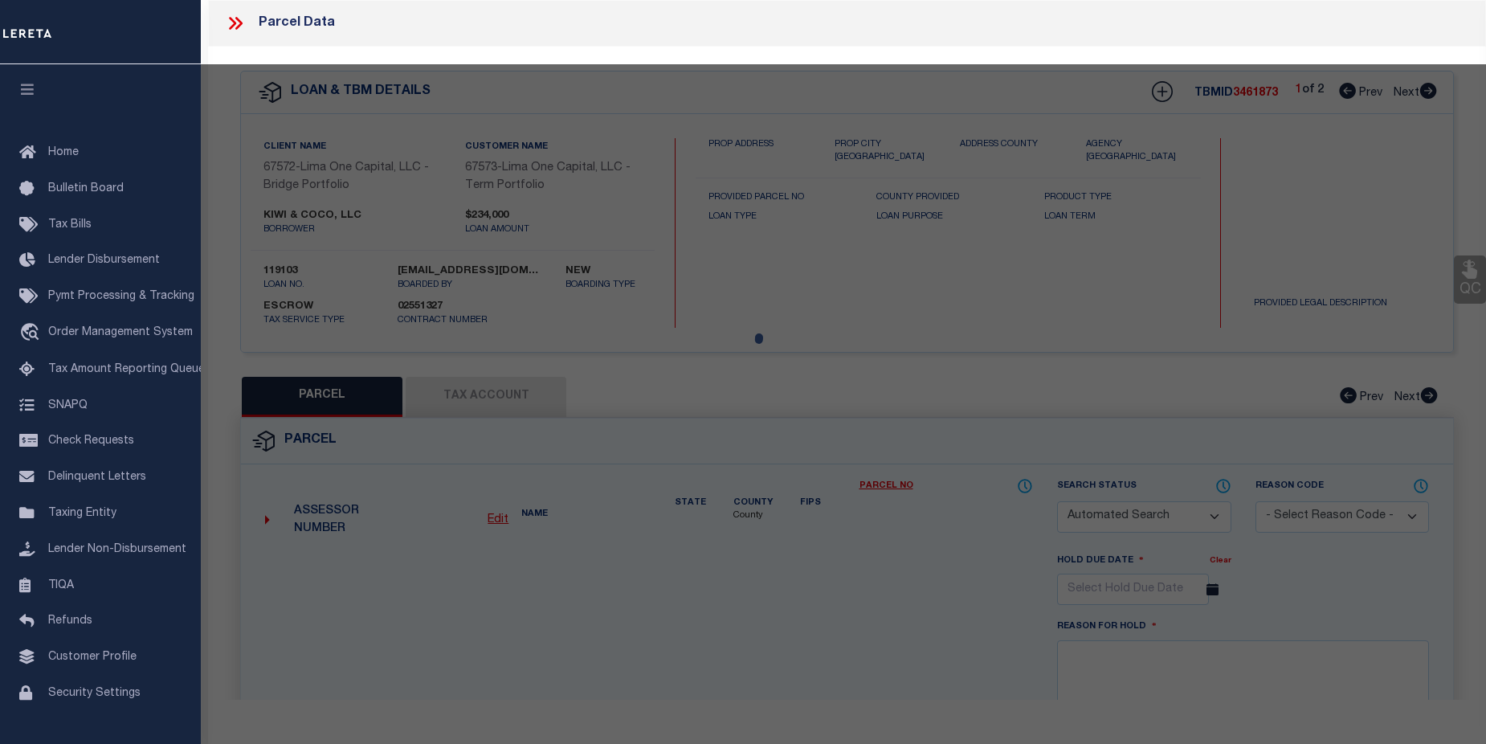
checkbox input "false"
select select "CP"
select select "AGW"
select select
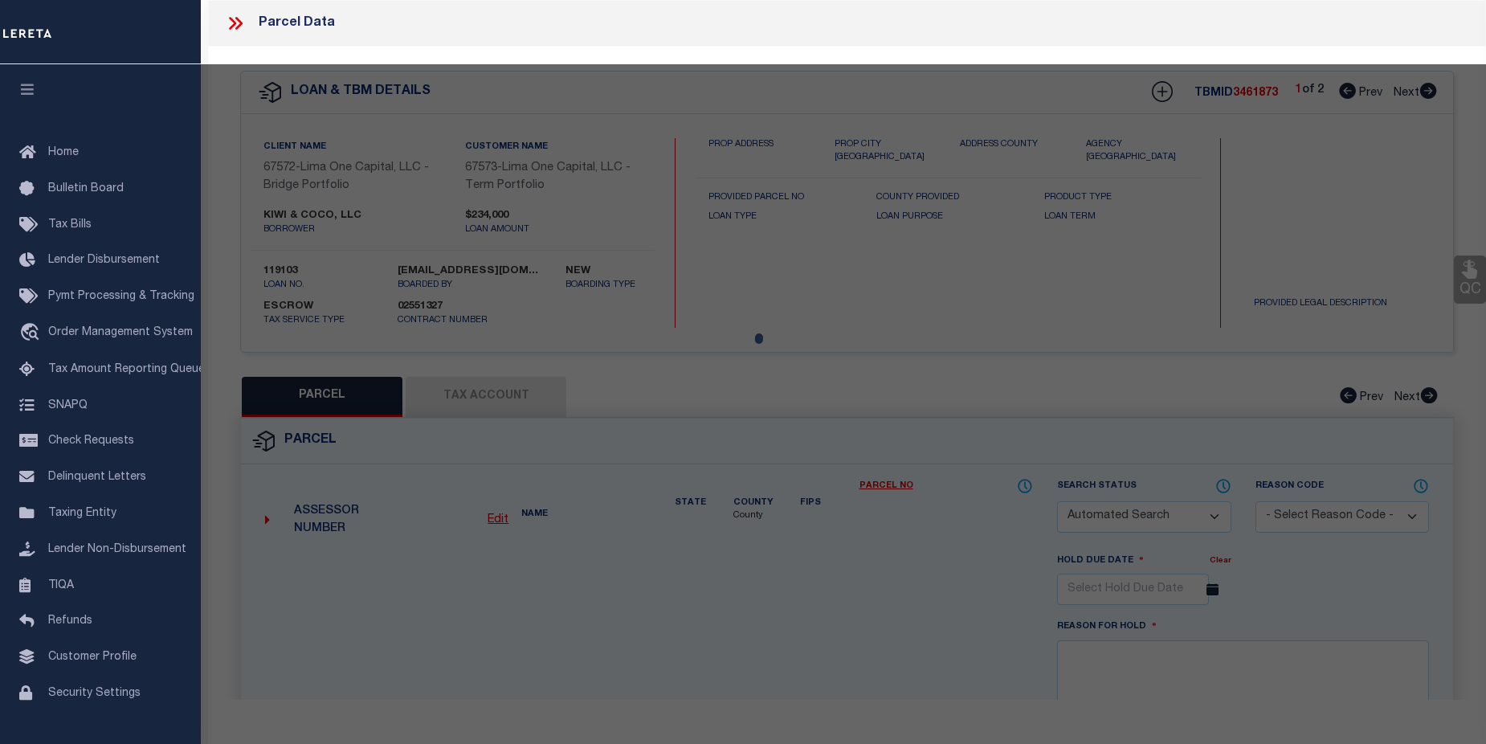
type input "154 S BROADWAY"
checkbox input "false"
type input "GLOUCESTER CITY NJ 08030"
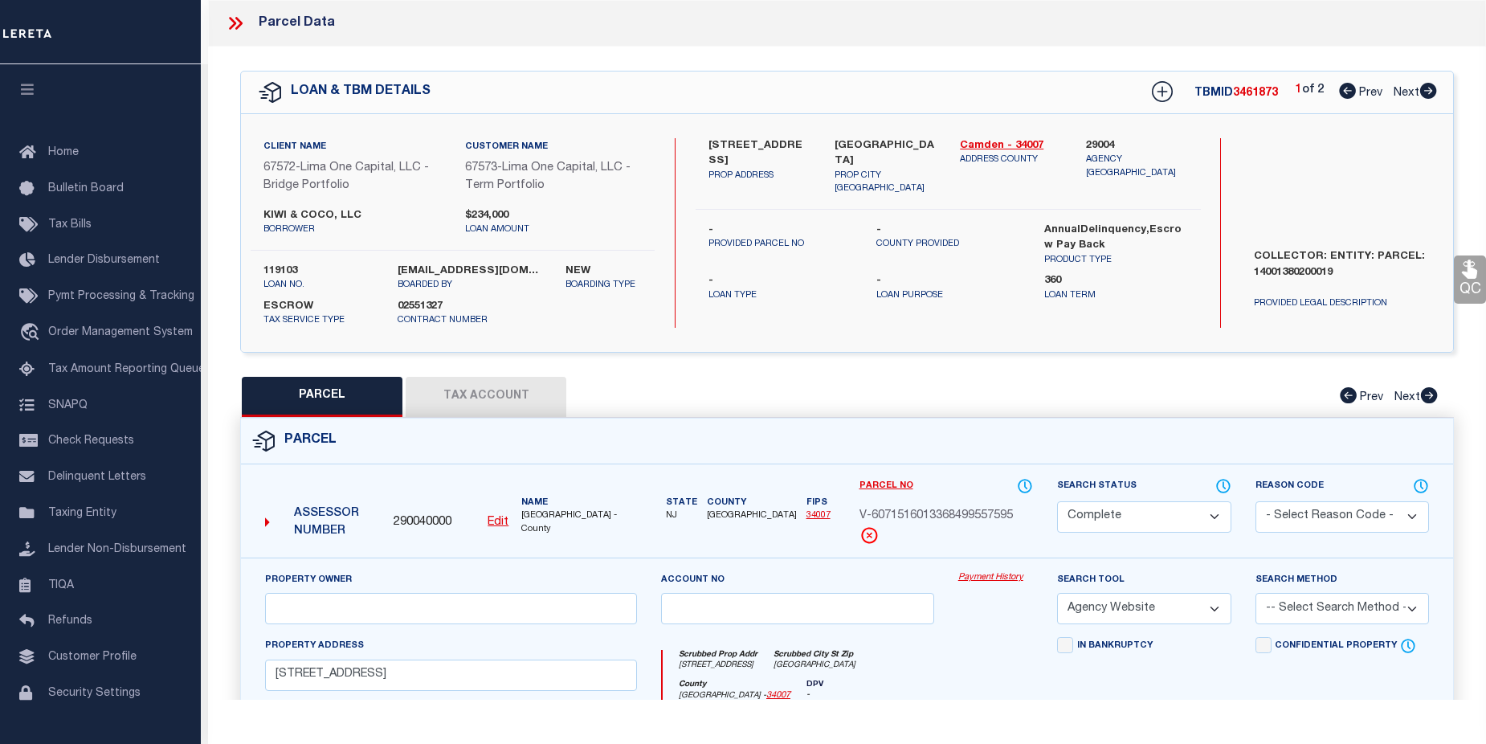
click at [997, 578] on link "Payment History" at bounding box center [995, 578] width 75 height 14
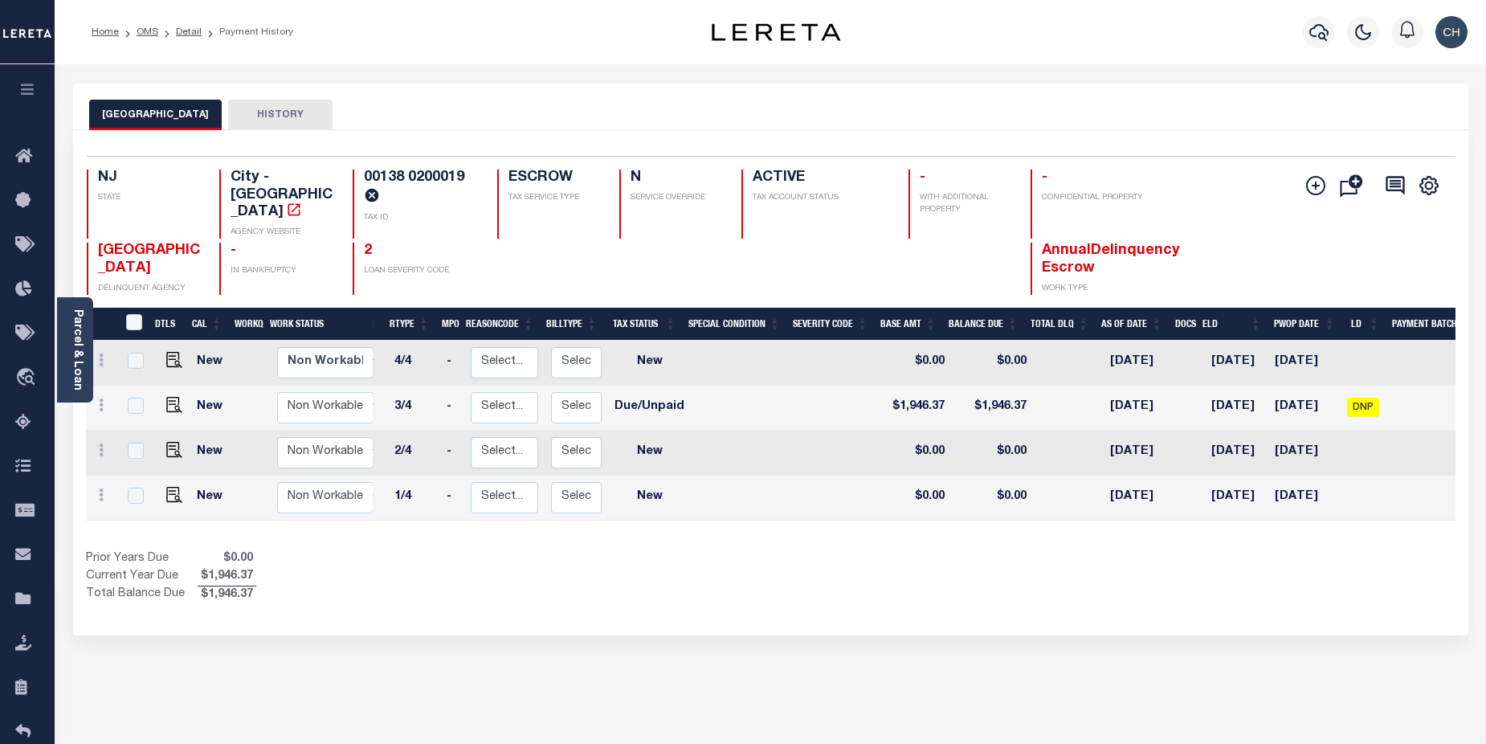
scroll to position [0, 108]
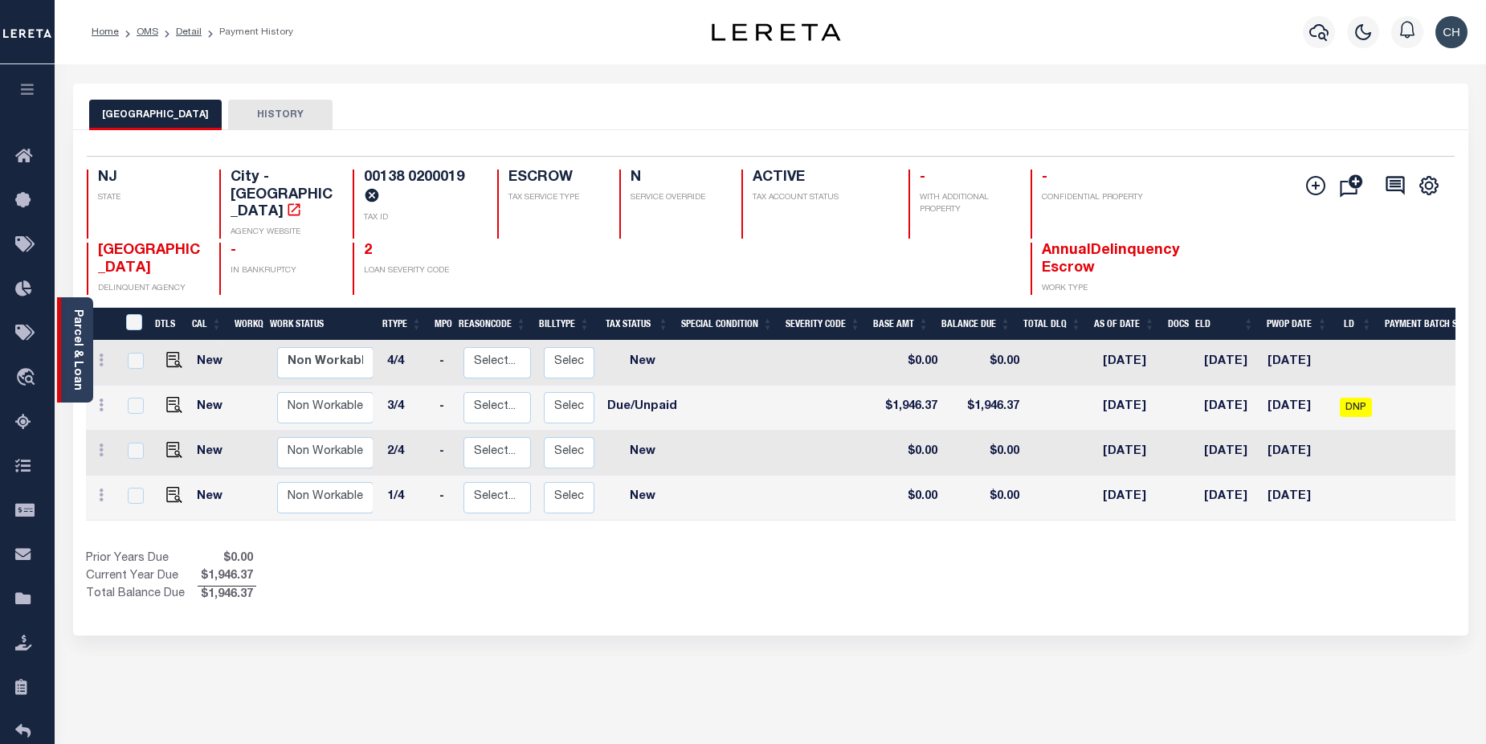
click at [78, 361] on link "Parcel & Loan" at bounding box center [76, 349] width 11 height 81
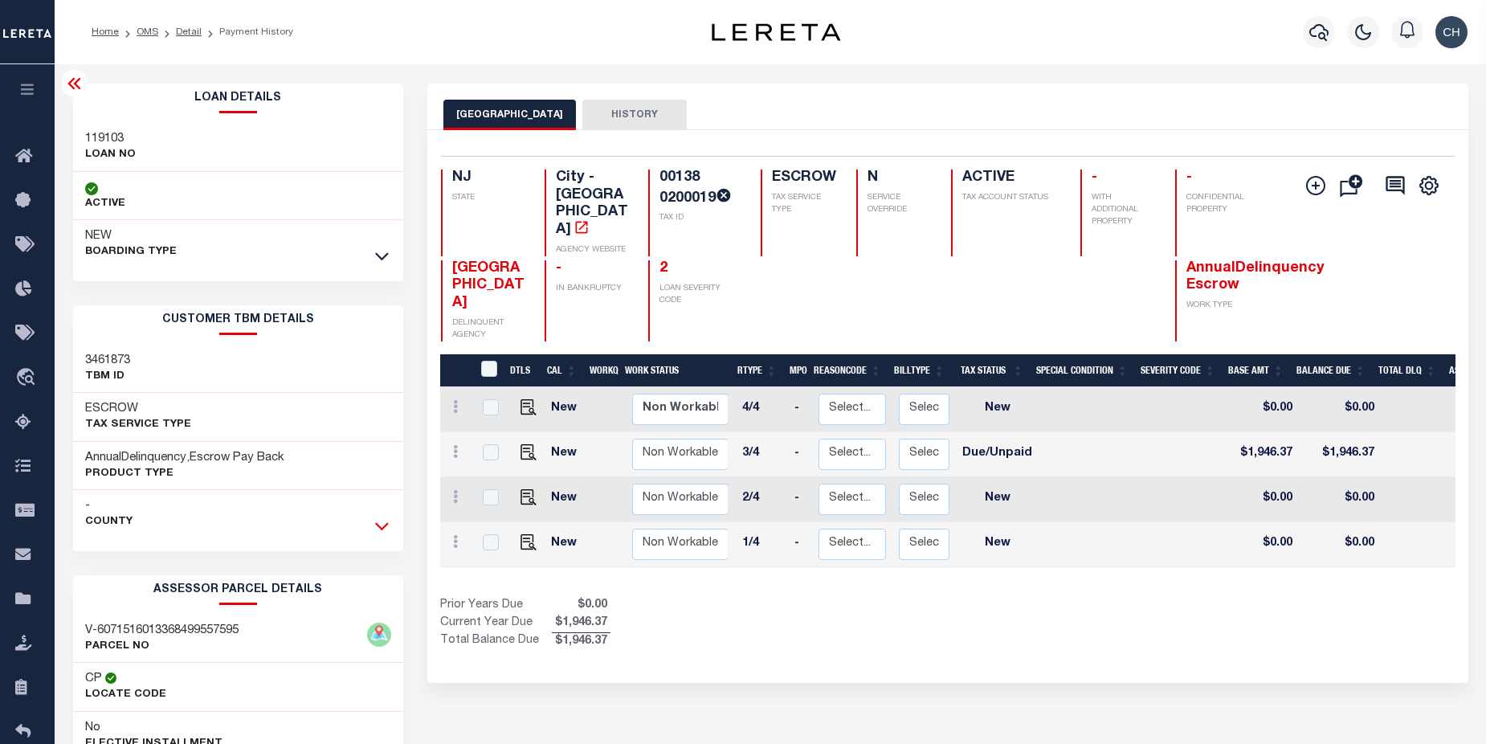
click at [377, 525] on icon at bounding box center [382, 527] width 14 height 8
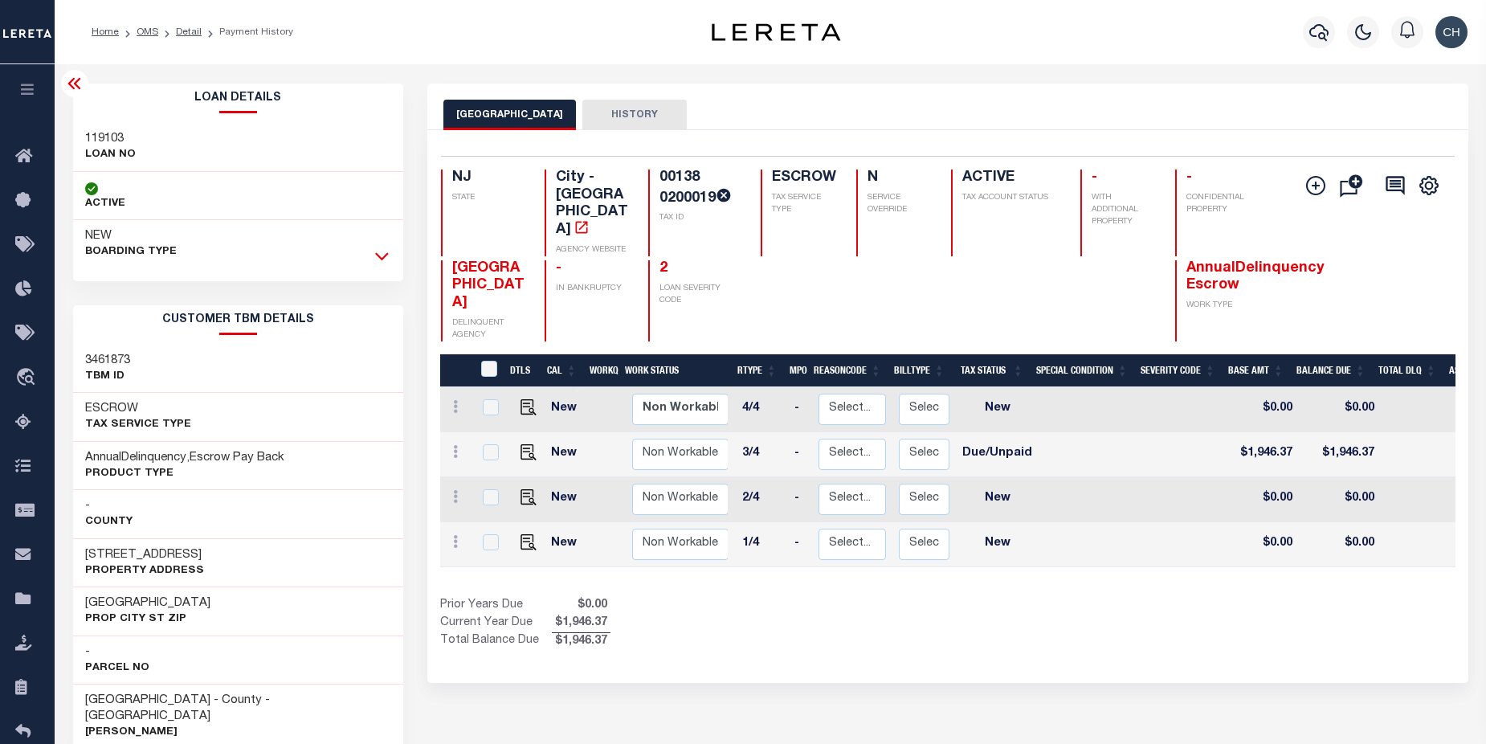
click at [379, 256] on icon at bounding box center [382, 257] width 14 height 8
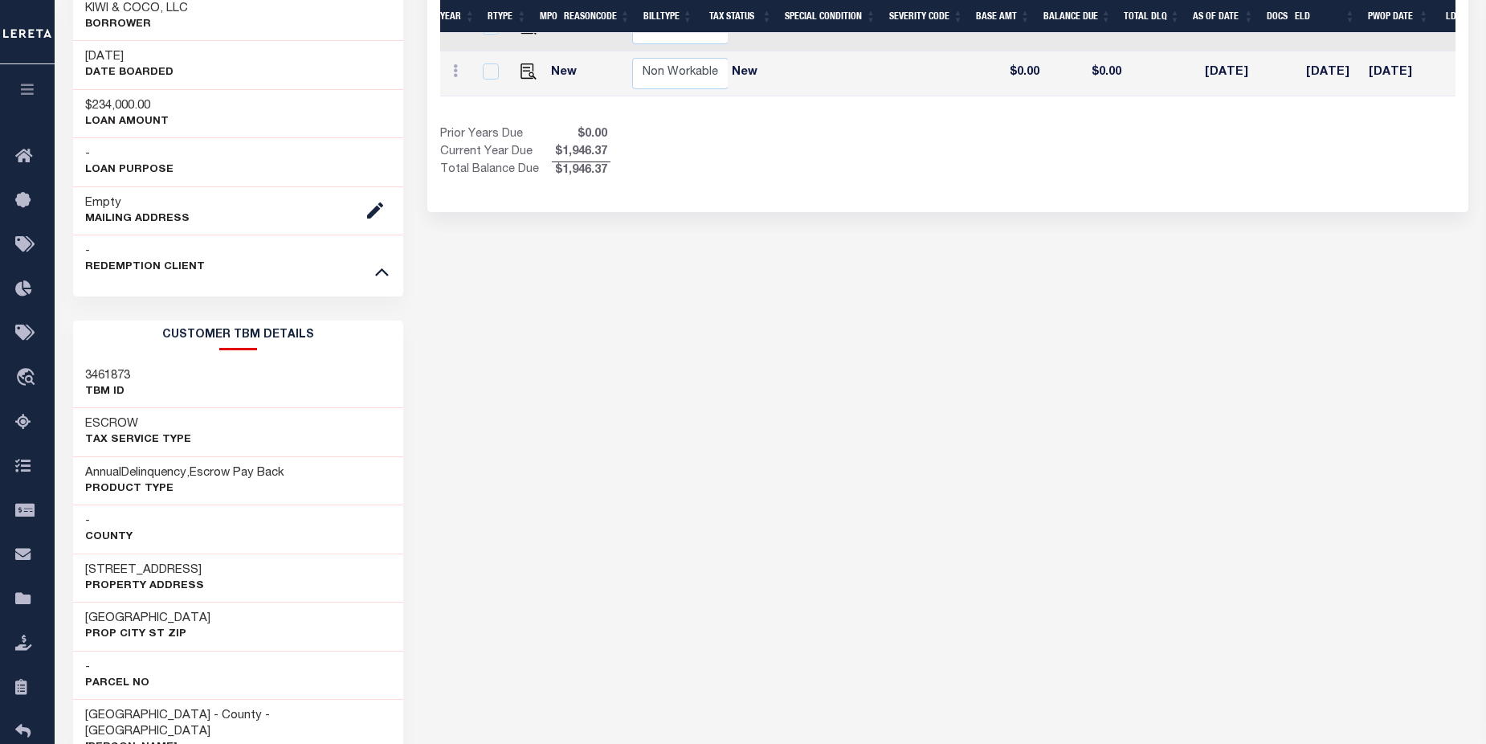
scroll to position [478, 0]
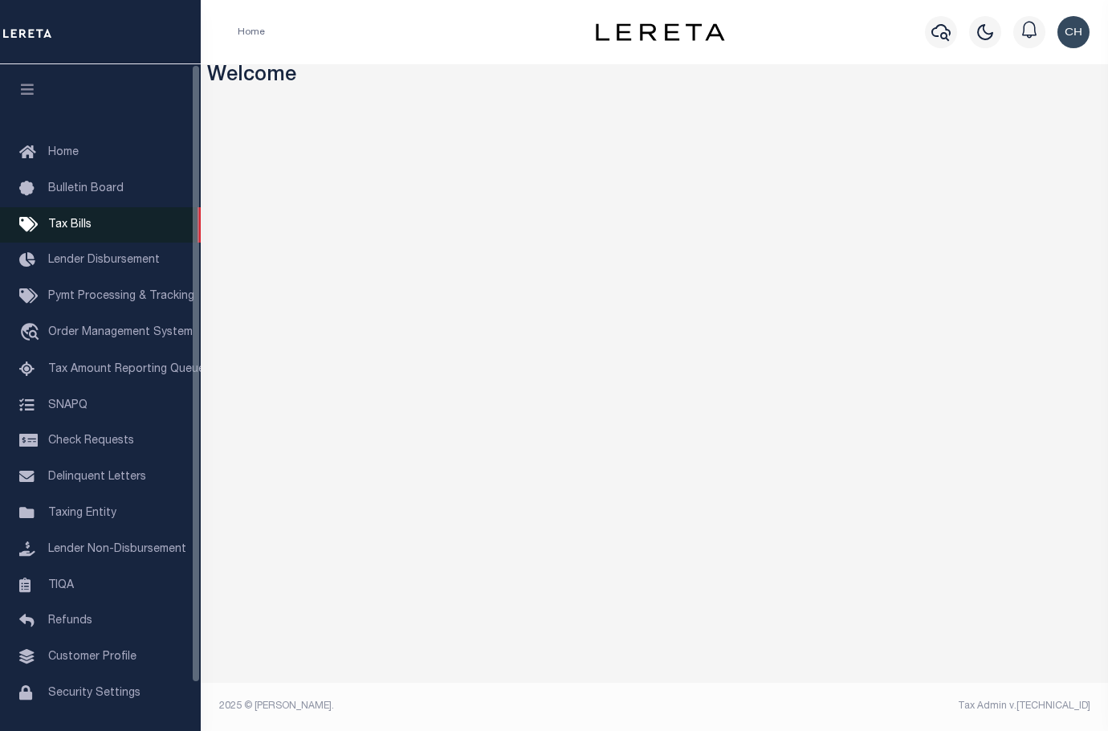
click at [85, 220] on span "Tax Bills" at bounding box center [69, 224] width 43 height 11
